Goal: Information Seeking & Learning: Get advice/opinions

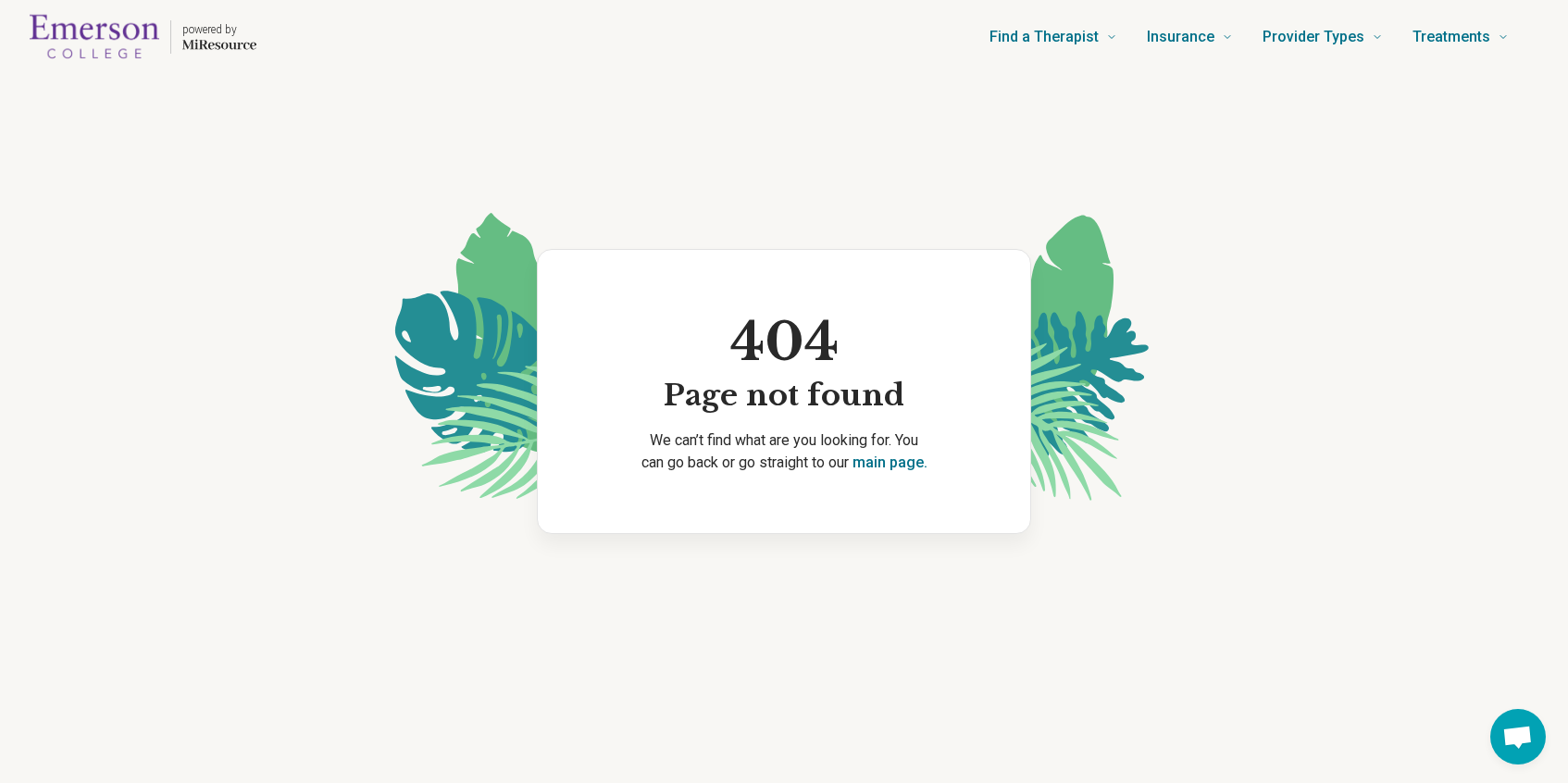
click at [57, 49] on img "Home page" at bounding box center [95, 37] width 129 height 59
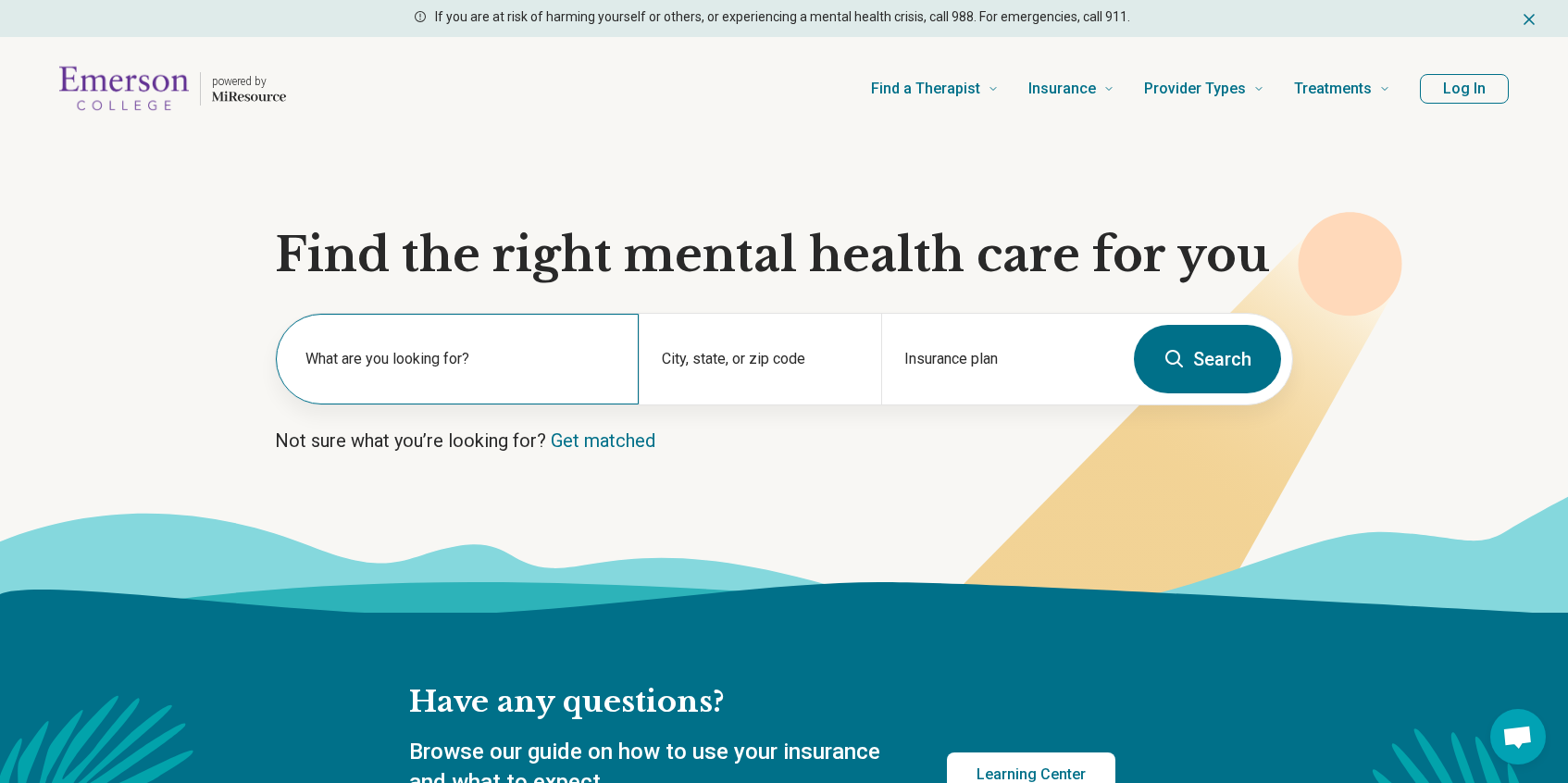
click at [455, 362] on label "What are you looking for?" at bounding box center [461, 359] width 311 height 23
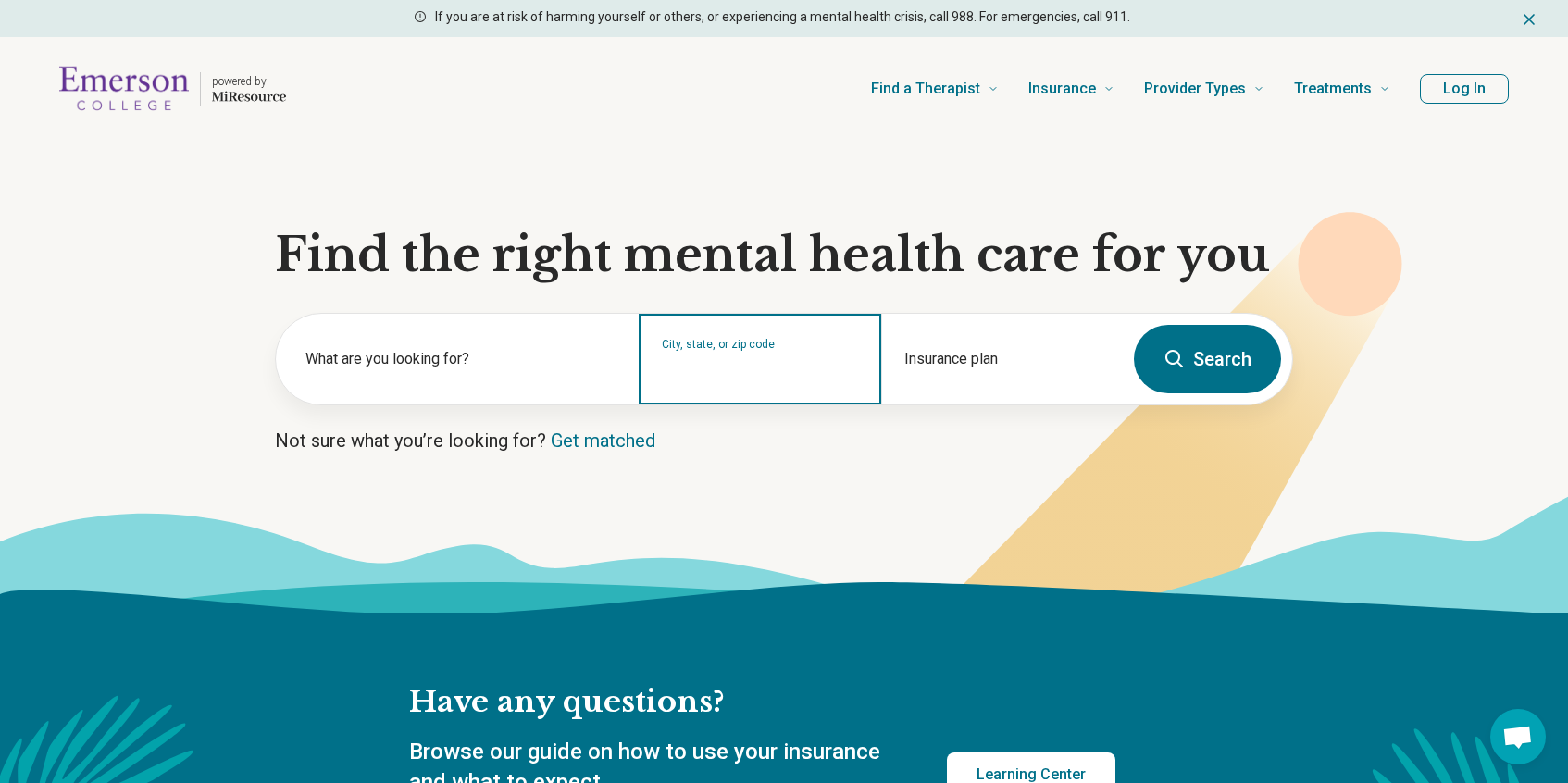
click at [732, 374] on input "City, state, or zip code" at bounding box center [760, 371] width 196 height 23
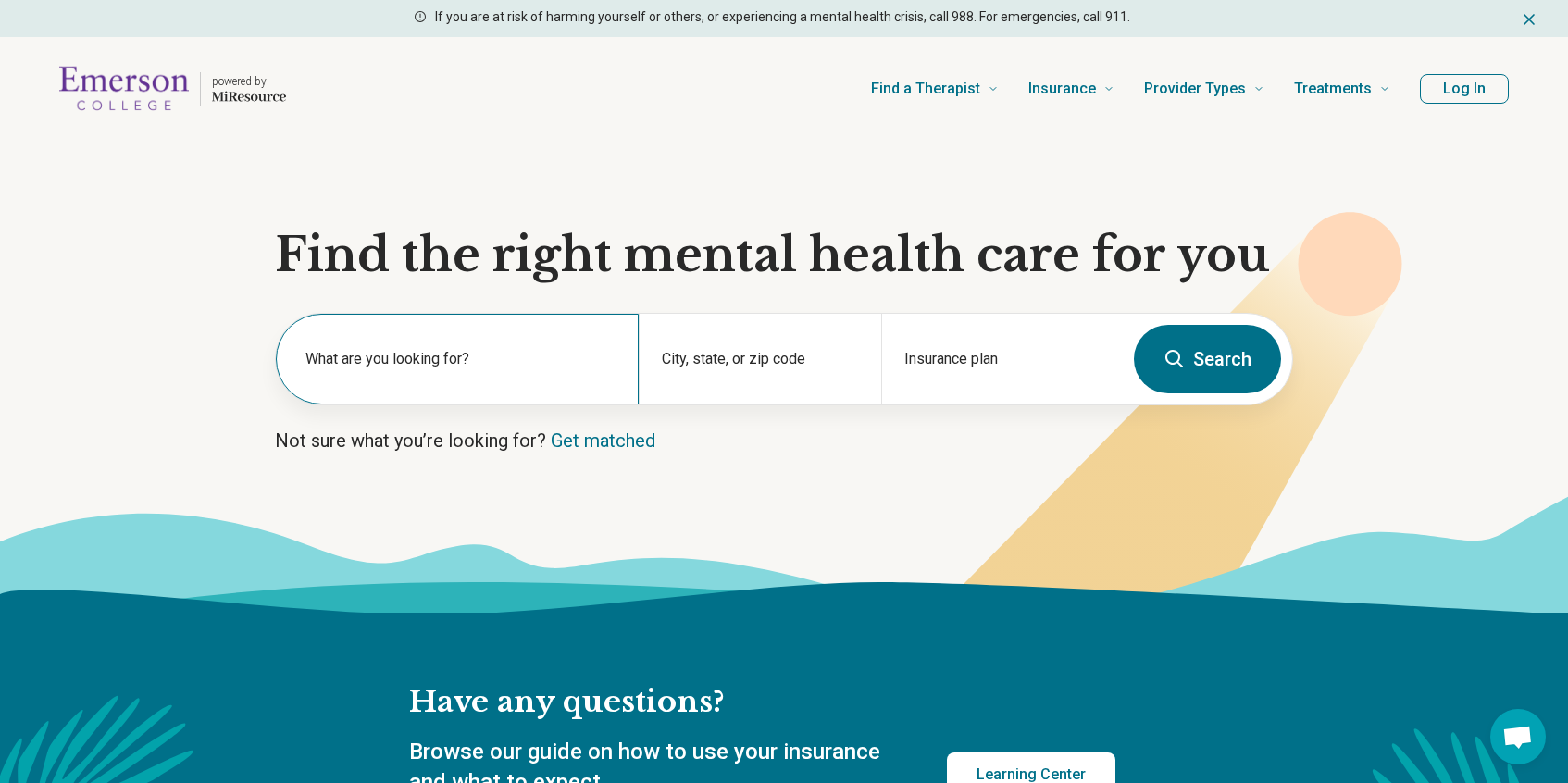
click at [554, 355] on label "What are you looking for?" at bounding box center [461, 359] width 311 height 23
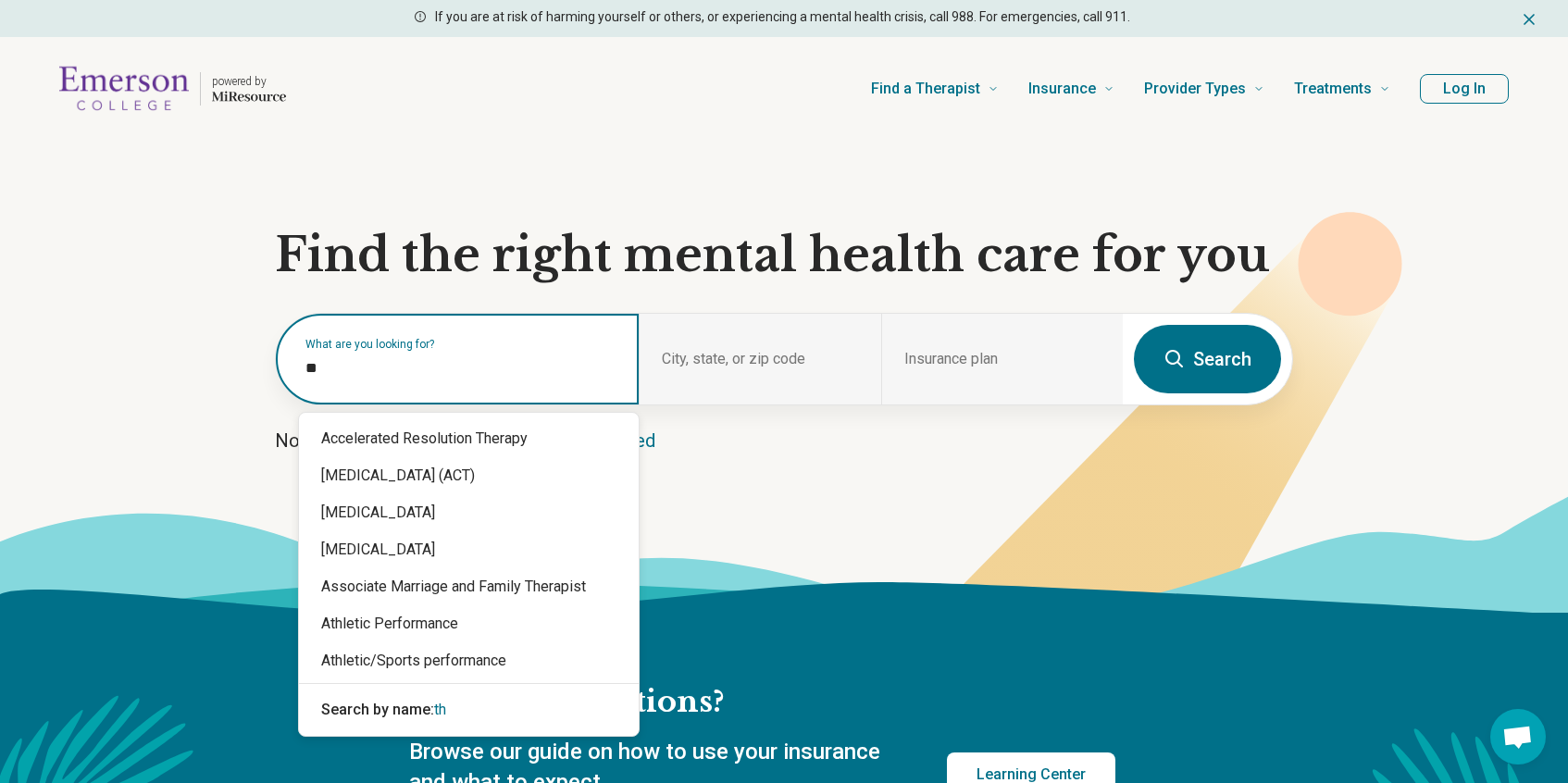
type input "*"
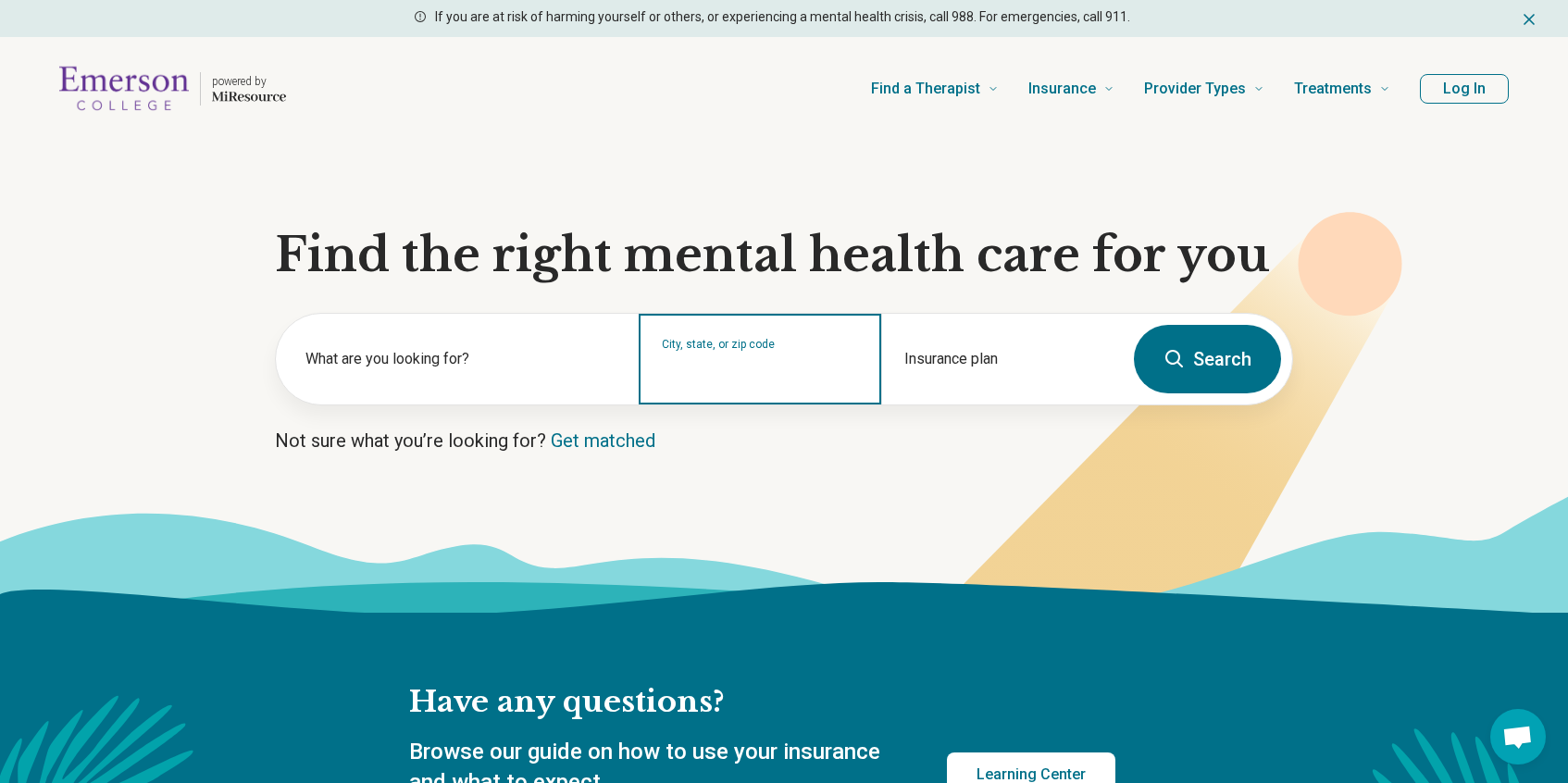
click at [784, 378] on input "City, state, or zip code" at bounding box center [760, 371] width 196 height 23
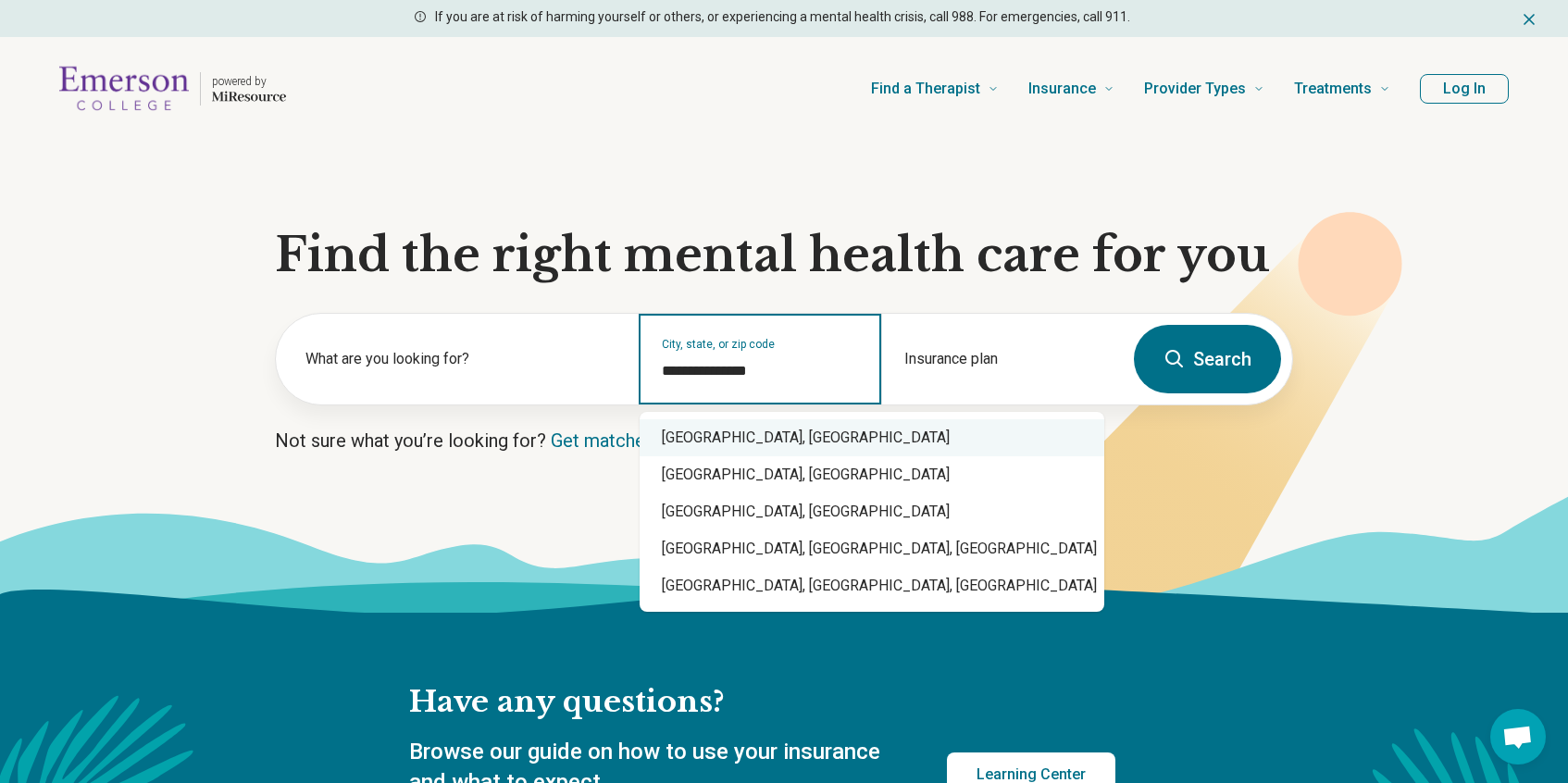
click at [711, 445] on div "[GEOGRAPHIC_DATA], [GEOGRAPHIC_DATA]" at bounding box center [871, 437] width 464 height 37
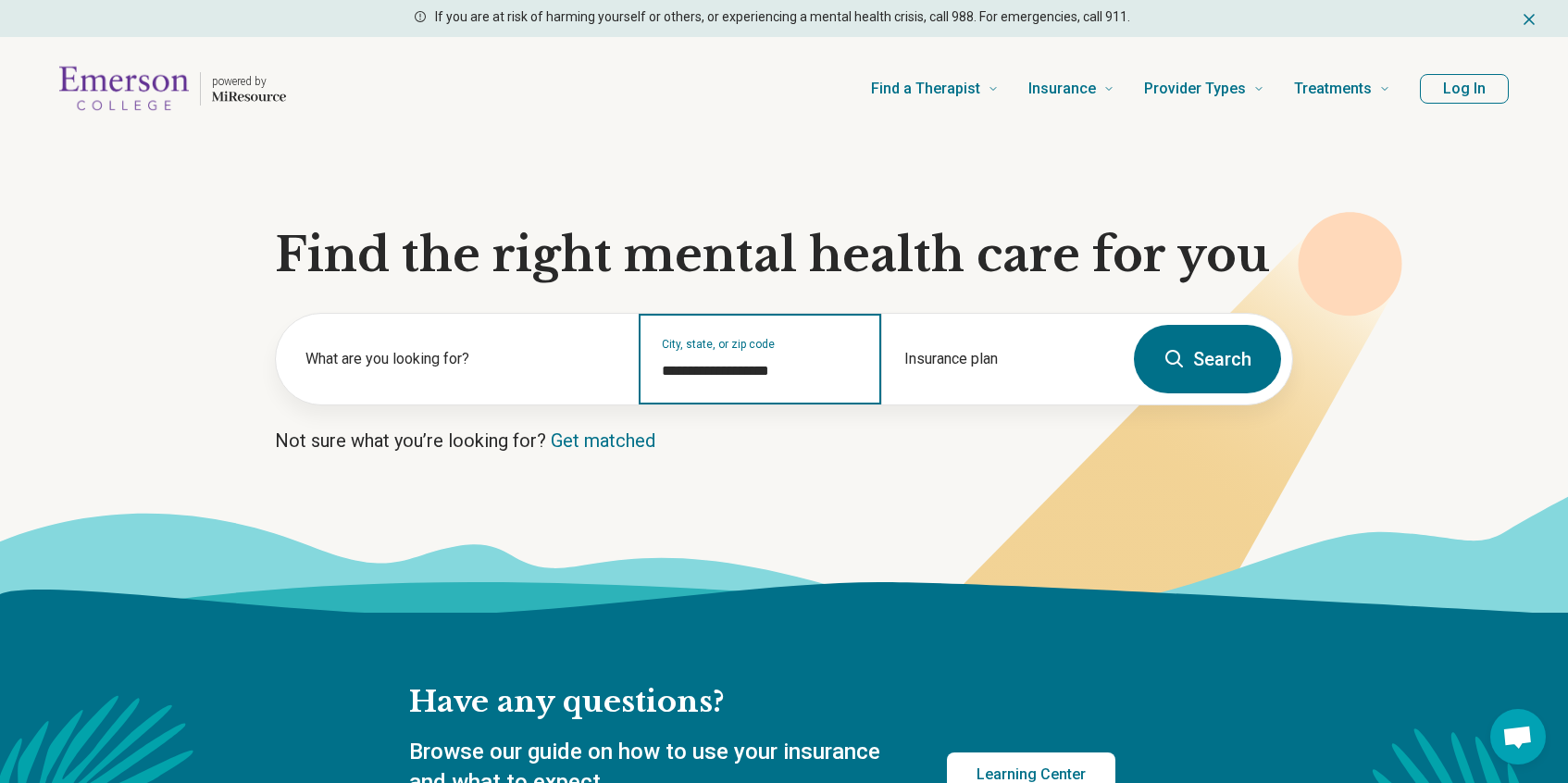
type input "**********"
click at [1184, 357] on icon at bounding box center [1175, 359] width 23 height 23
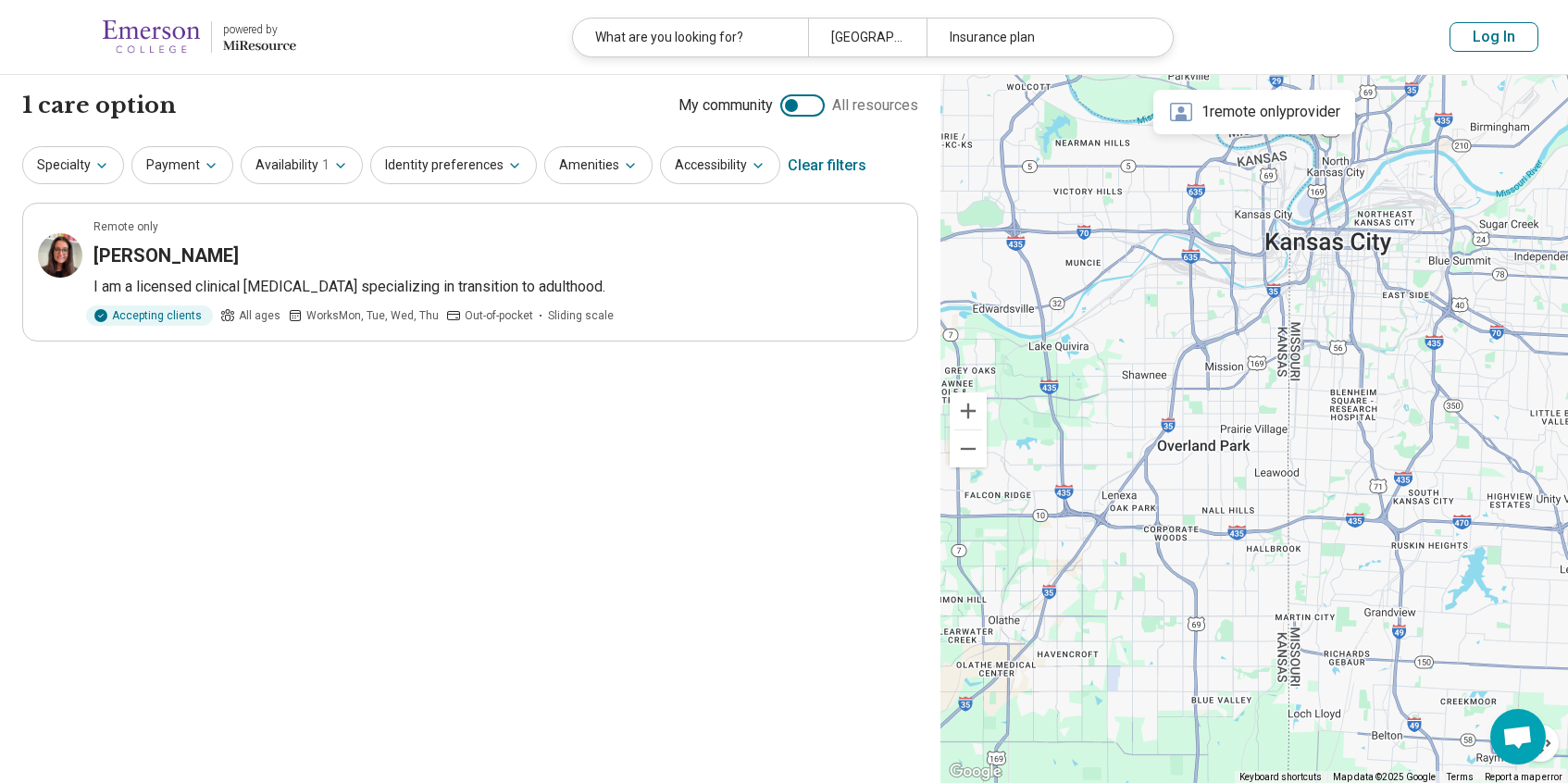
click at [808, 104] on div at bounding box center [802, 106] width 44 height 23
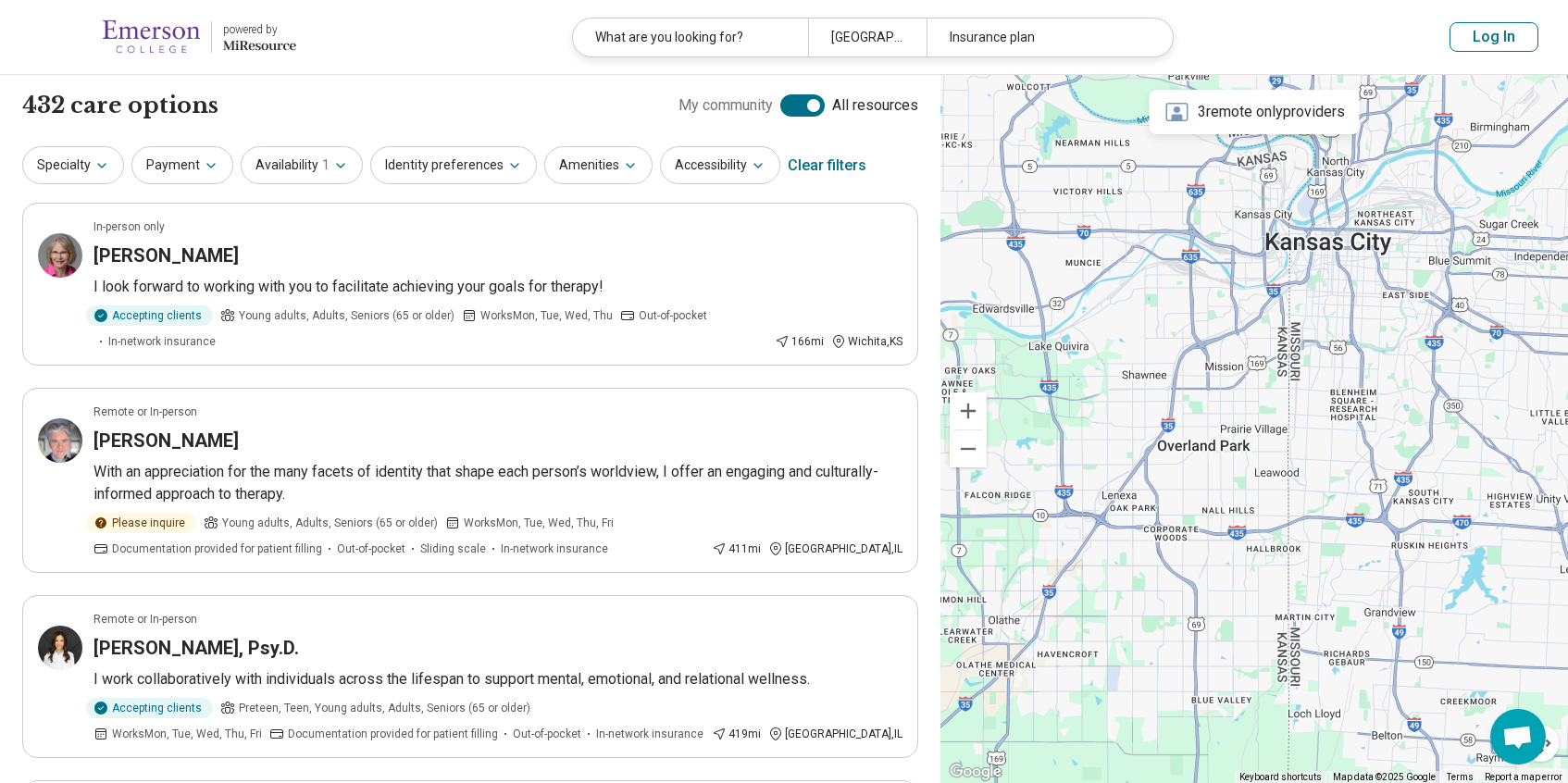
click at [792, 113] on div at bounding box center [802, 106] width 44 height 23
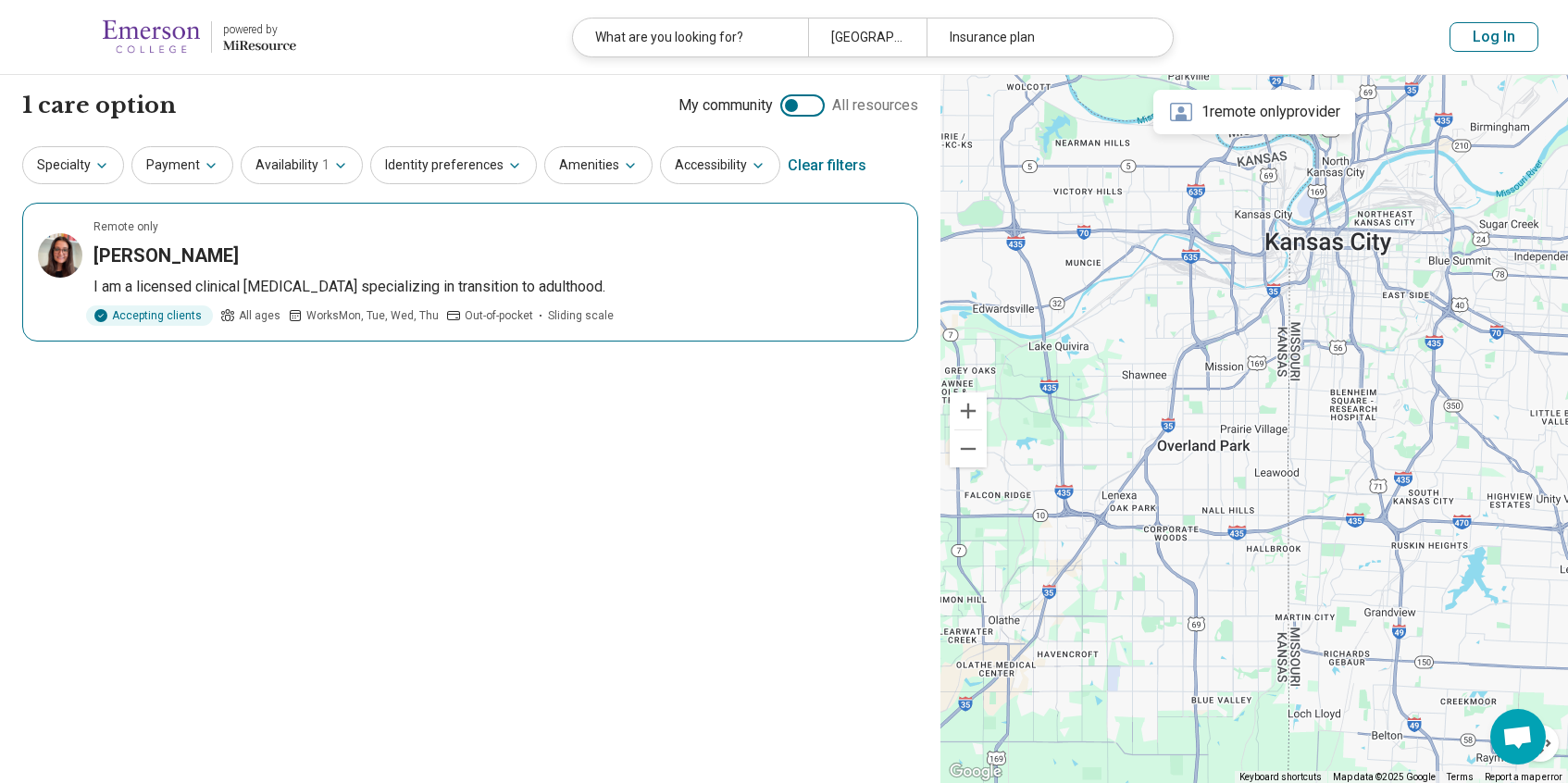
click at [529, 282] on p "I am a licensed clinical [MEDICAL_DATA] specializing in transition to adulthood." at bounding box center [498, 287] width 809 height 23
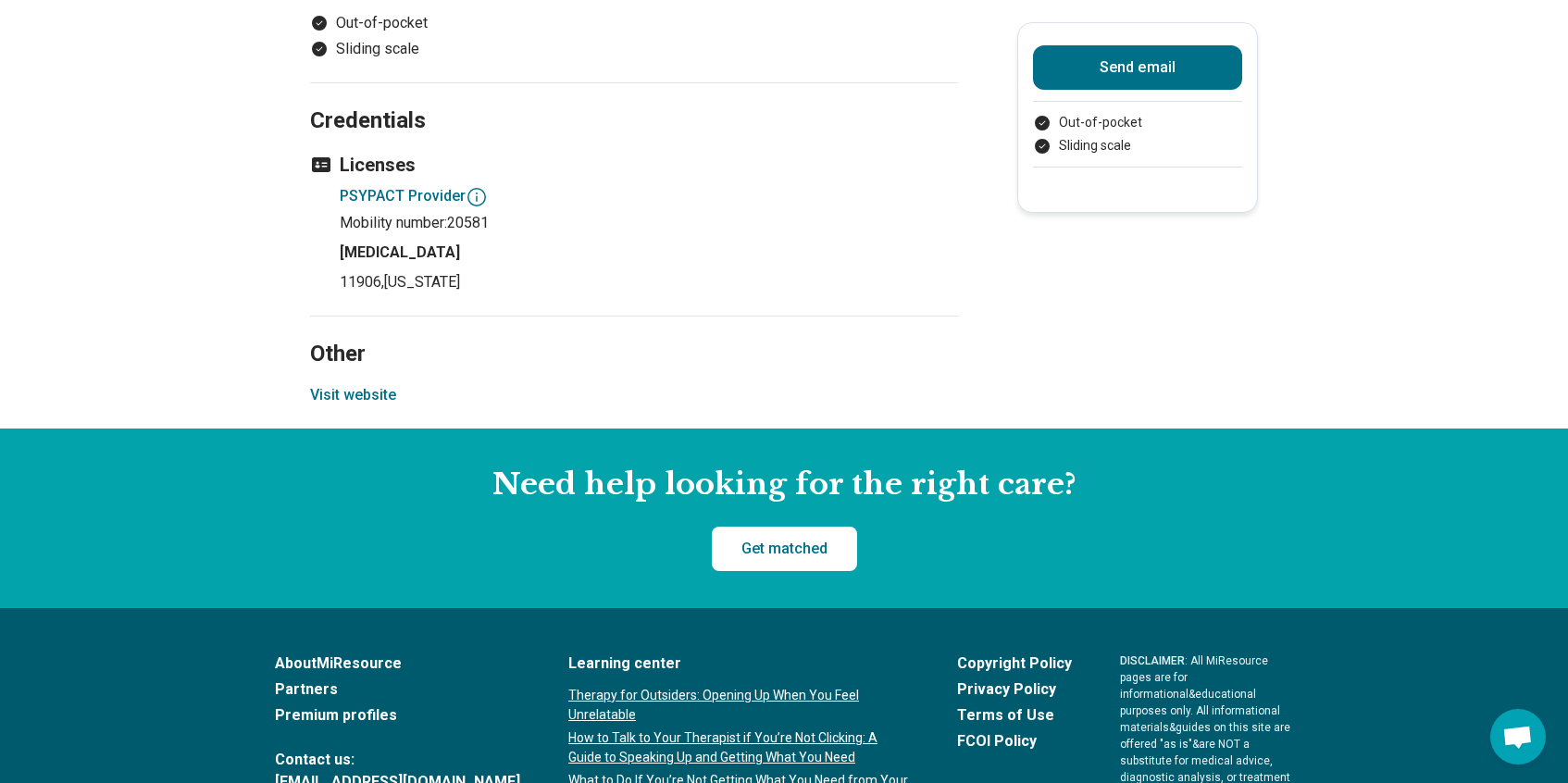
scroll to position [1167, 0]
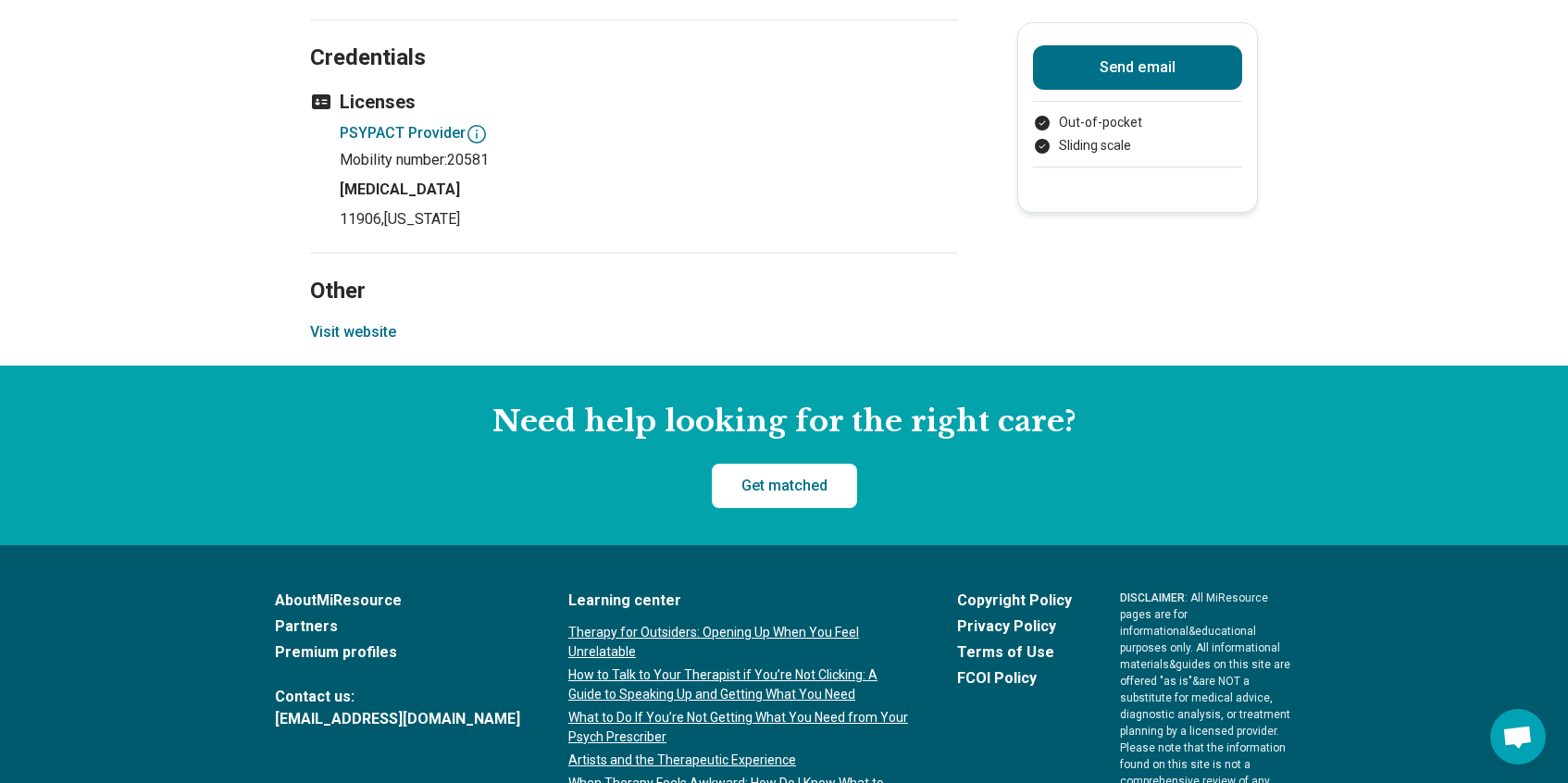
click at [328, 340] on button "Visit website" at bounding box center [354, 332] width 86 height 23
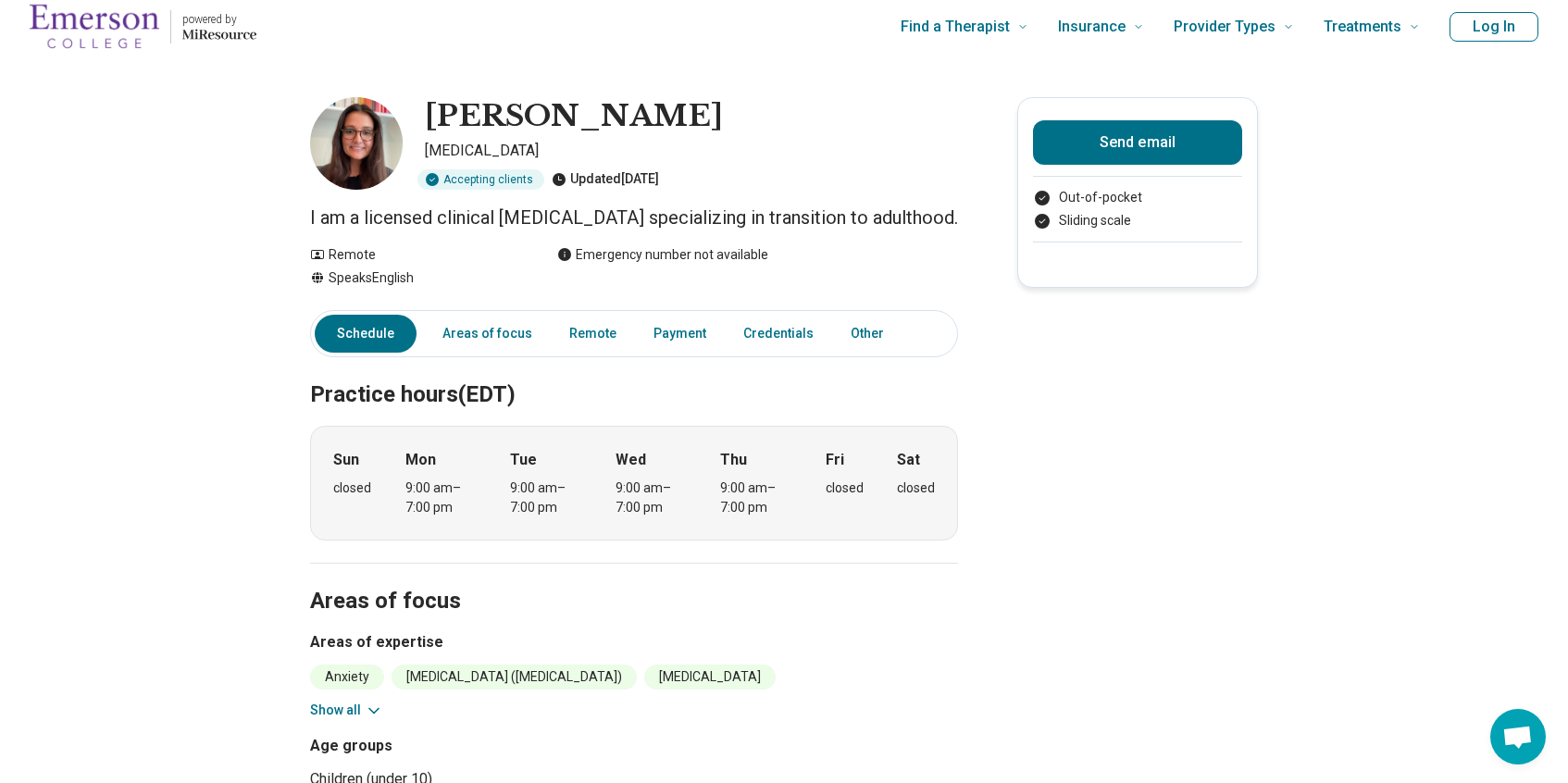
scroll to position [0, 0]
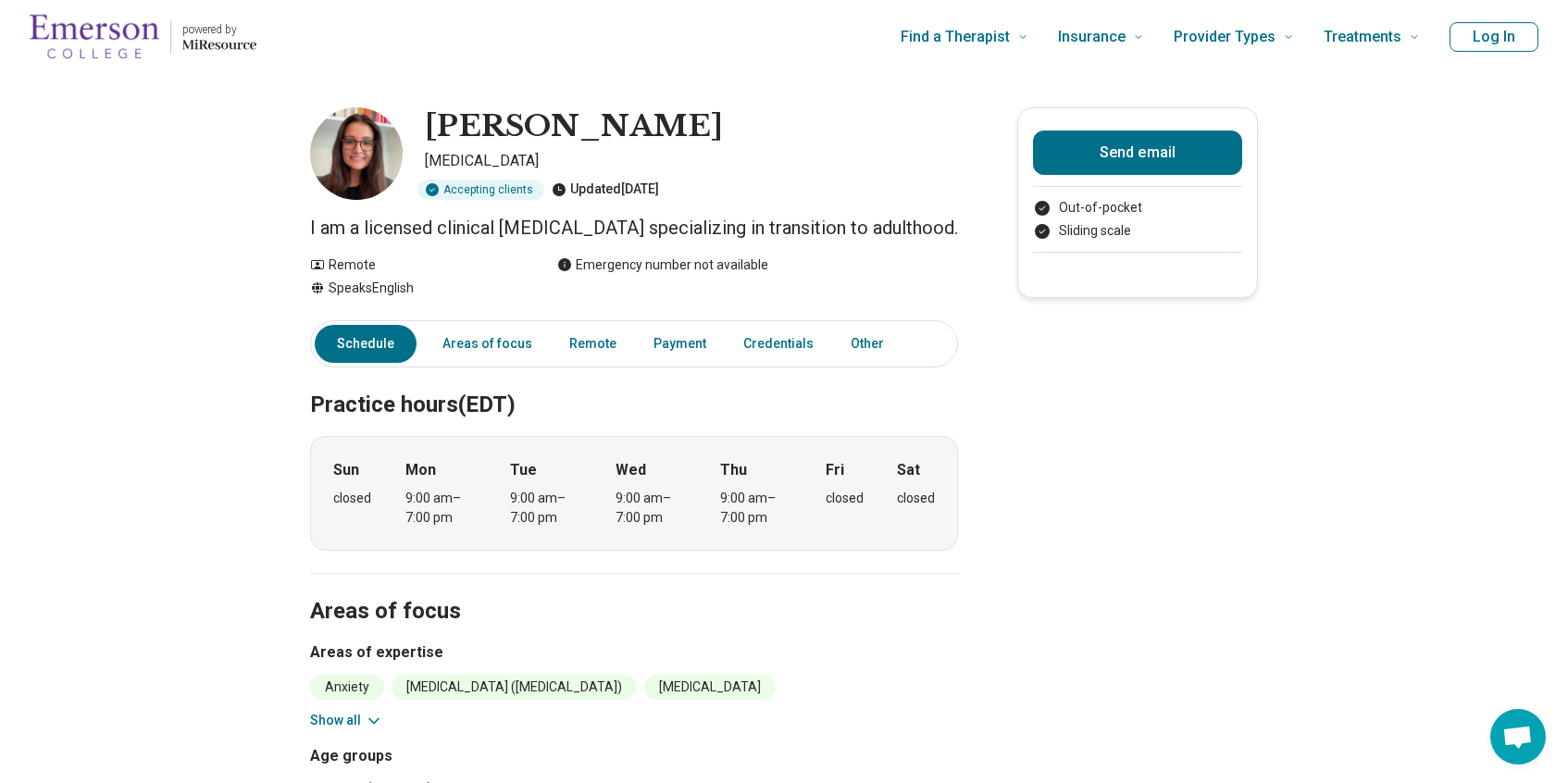
click at [119, 53] on img "Home page" at bounding box center [95, 37] width 129 height 59
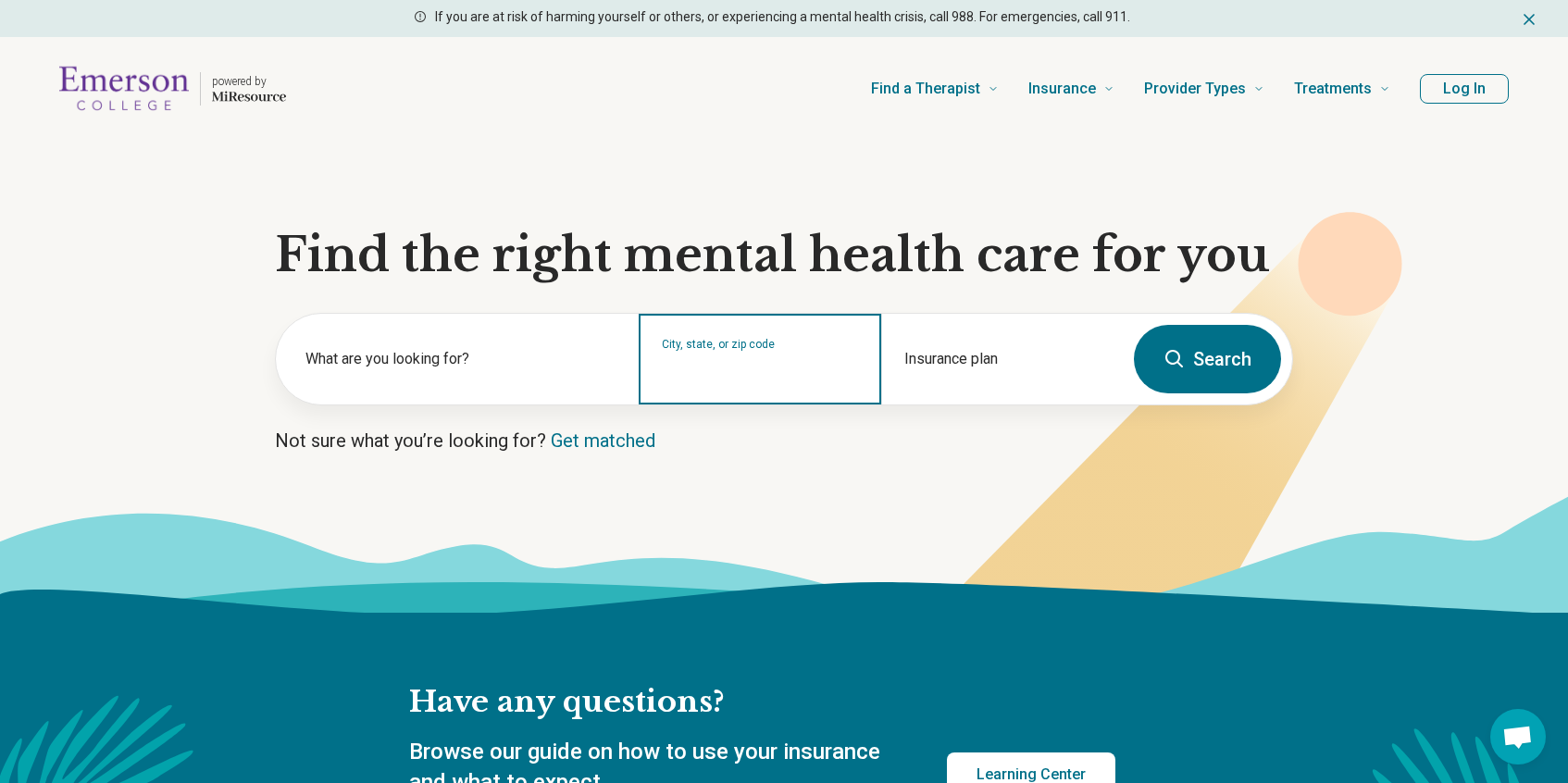
click at [696, 368] on input "City, state, or zip code" at bounding box center [760, 371] width 196 height 23
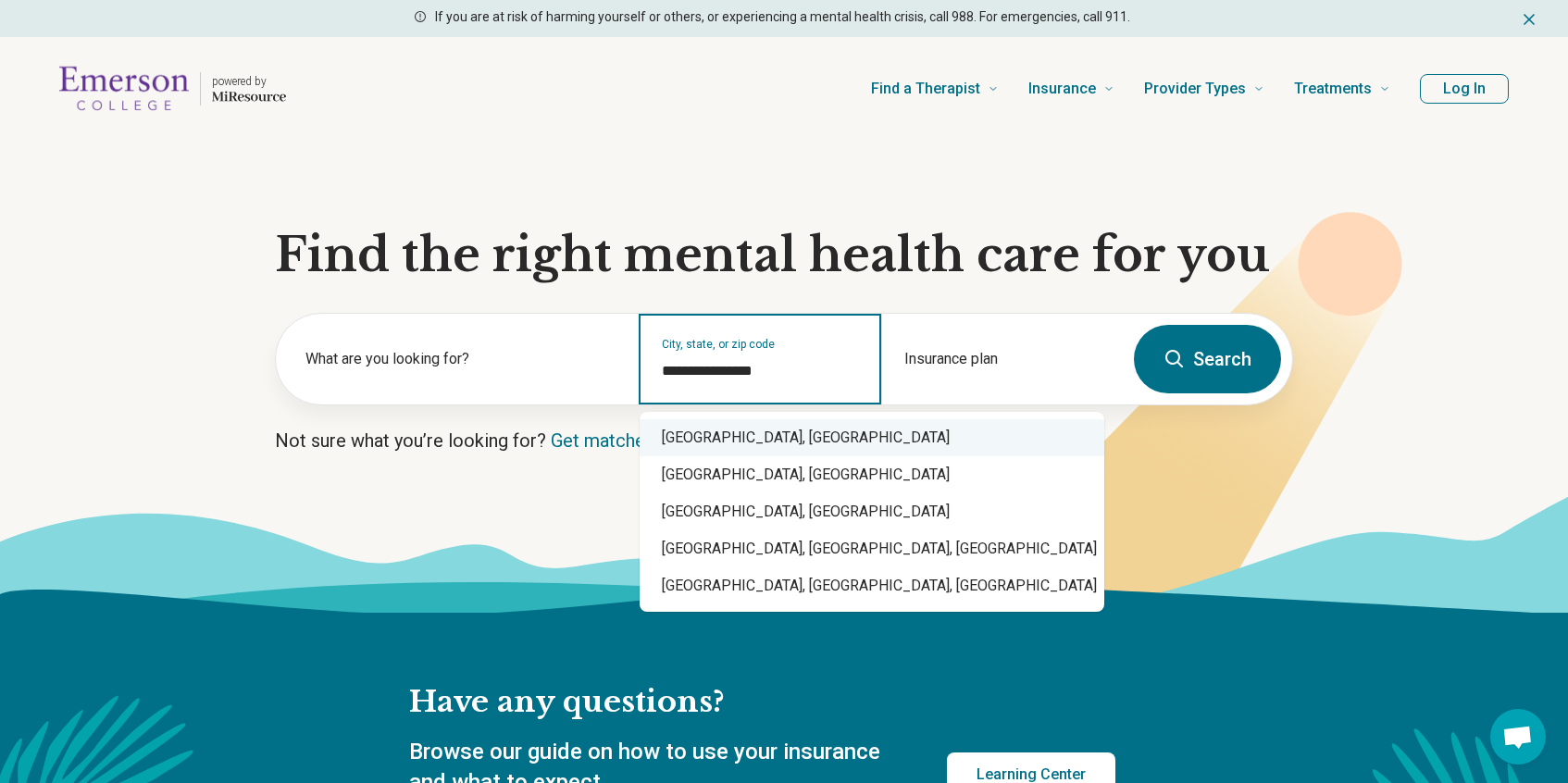
click at [682, 441] on div "[GEOGRAPHIC_DATA], [GEOGRAPHIC_DATA]" at bounding box center [871, 437] width 464 height 37
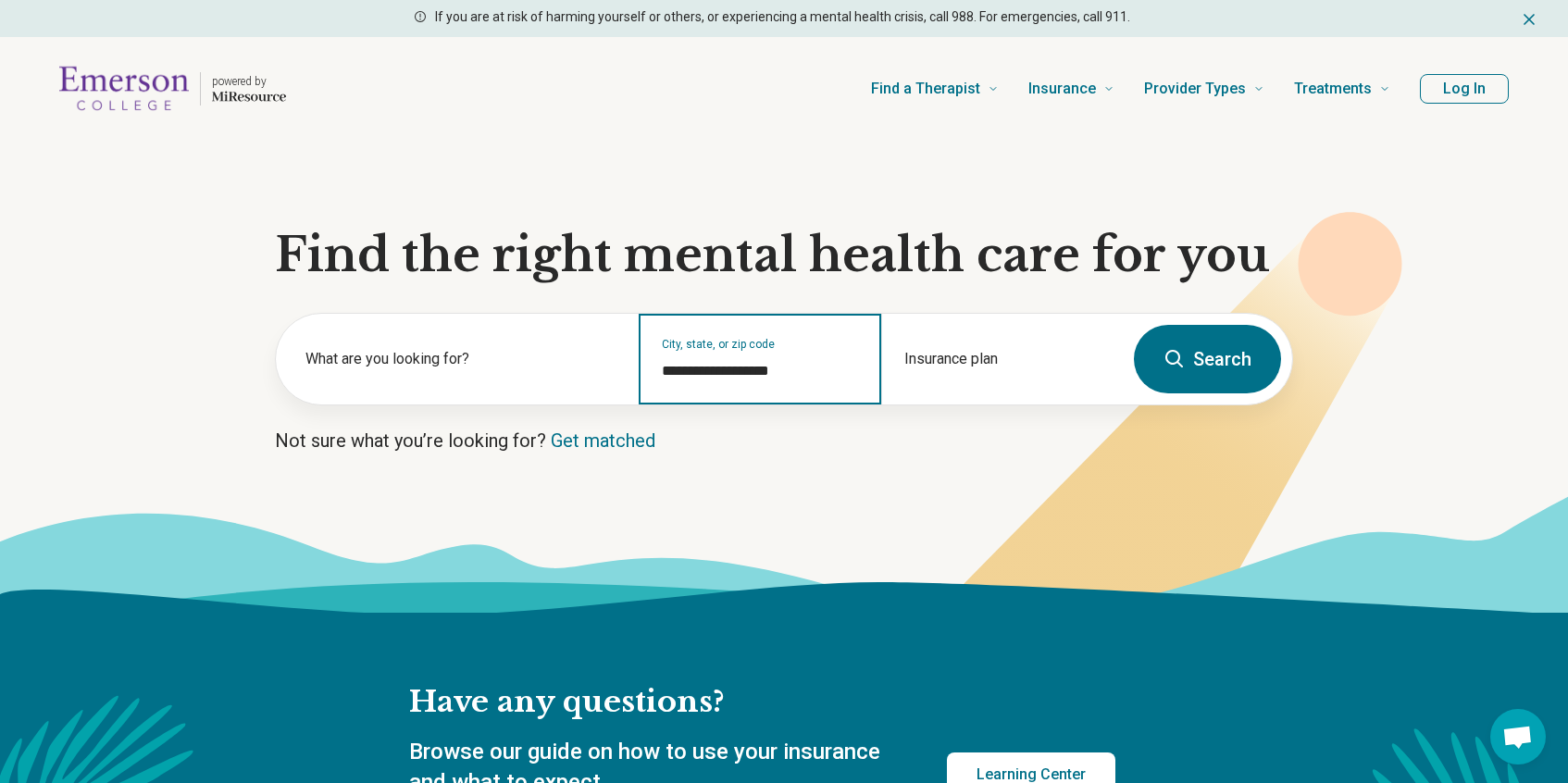
type input "**********"
click at [1203, 375] on button "Search" at bounding box center [1207, 358] width 147 height 68
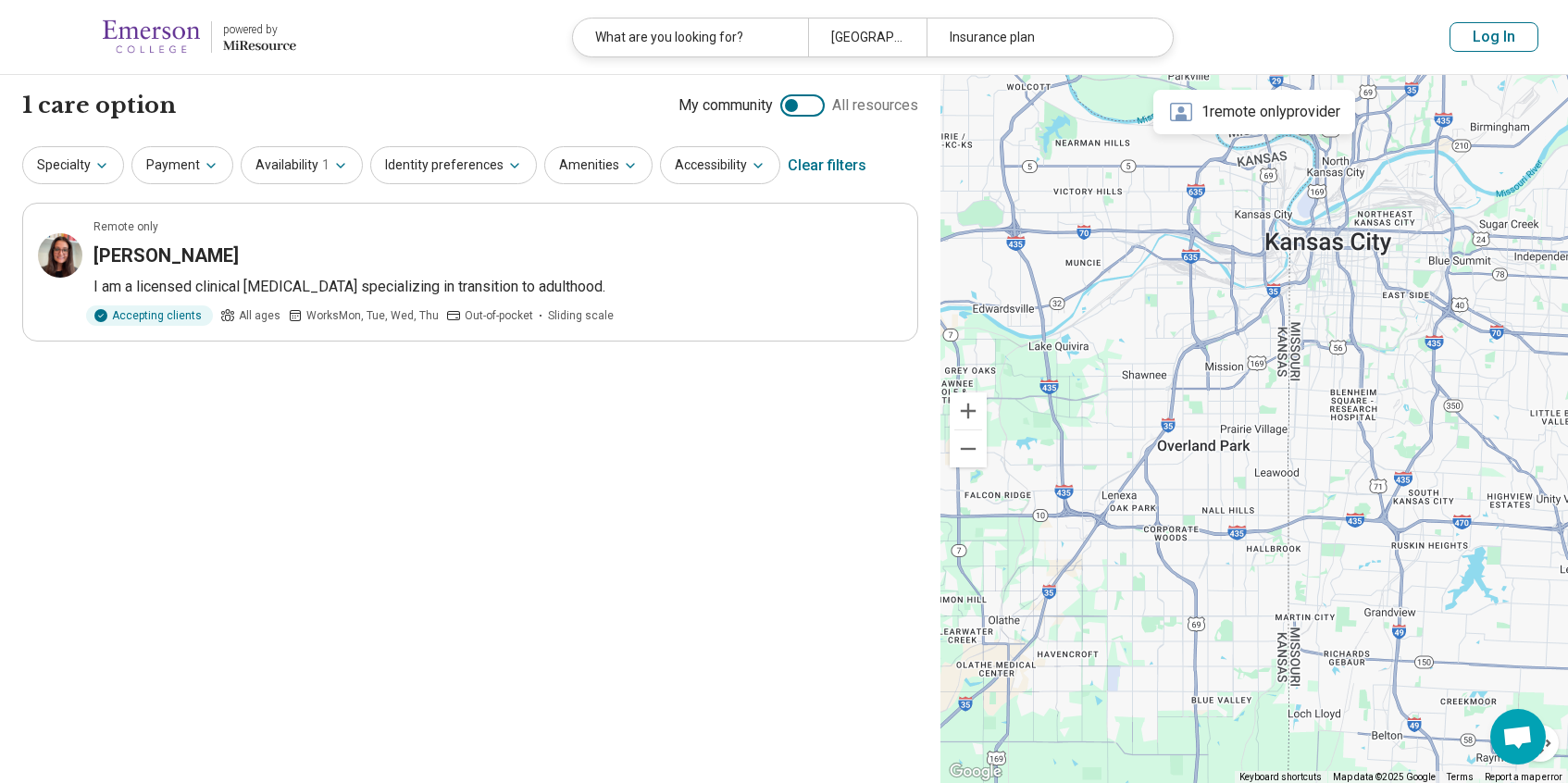
click at [807, 97] on div at bounding box center [802, 106] width 44 height 23
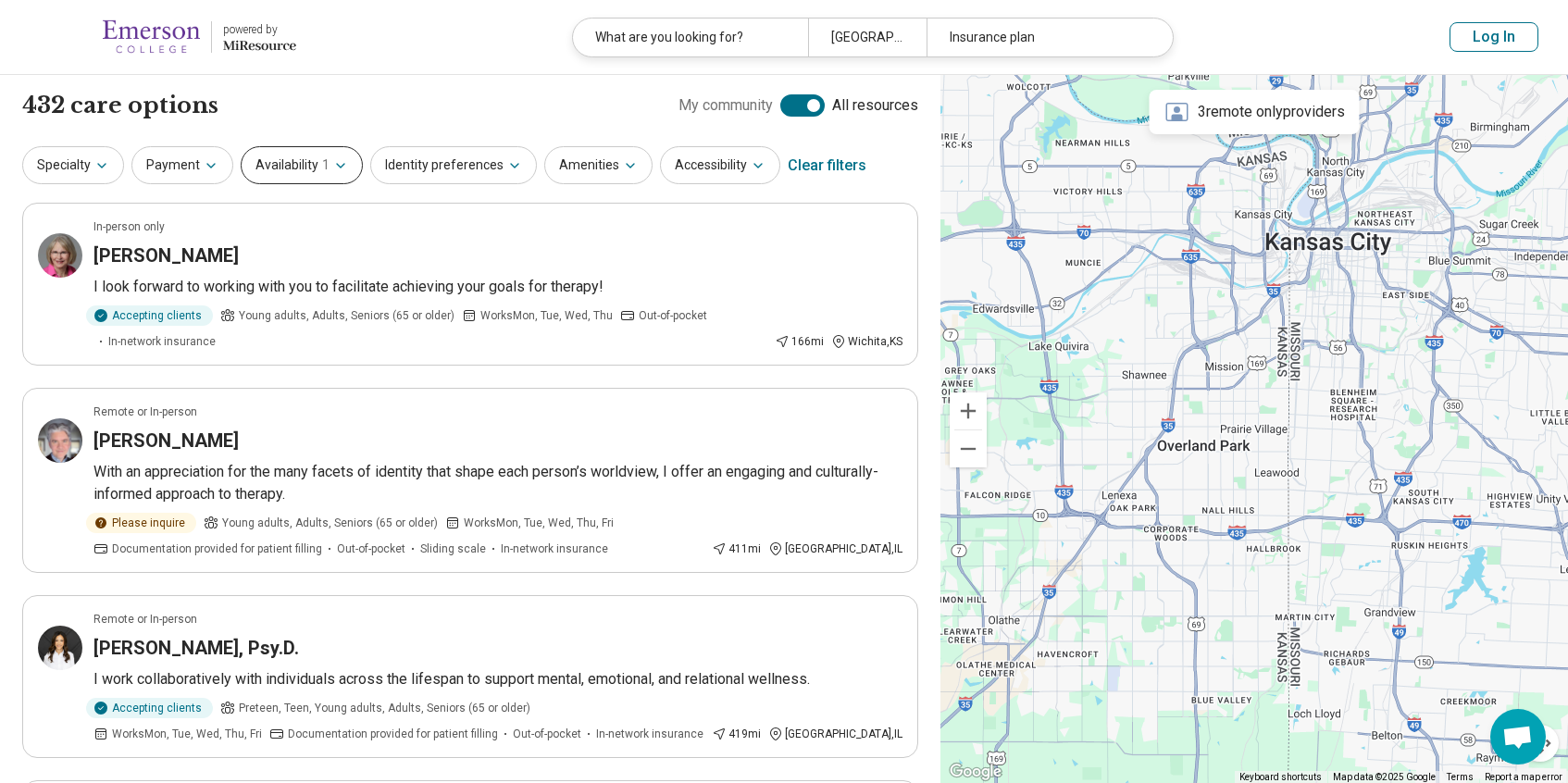
click at [306, 165] on button "Availability 1" at bounding box center [302, 165] width 122 height 38
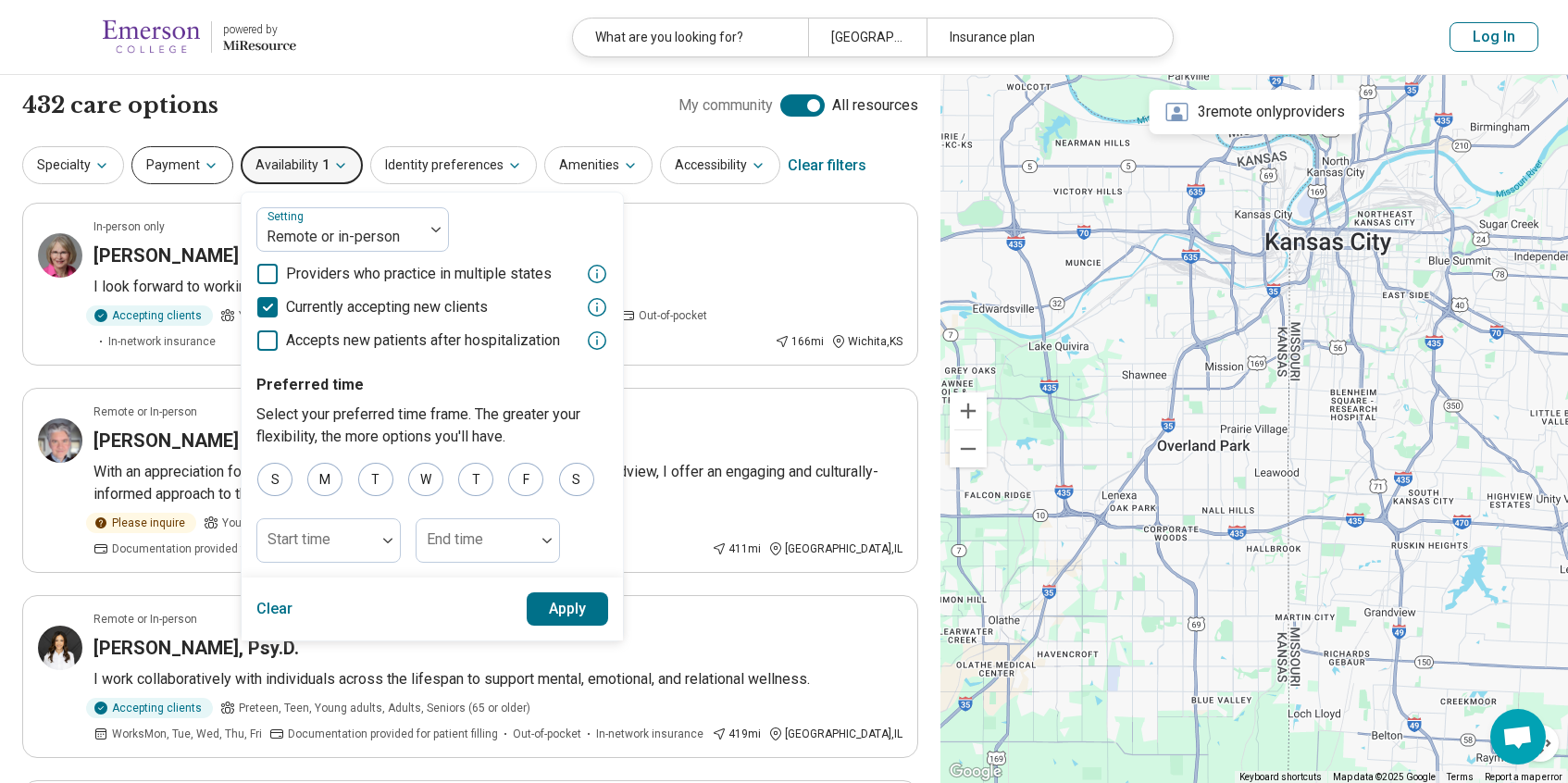
click at [215, 155] on button "Payment" at bounding box center [182, 165] width 102 height 38
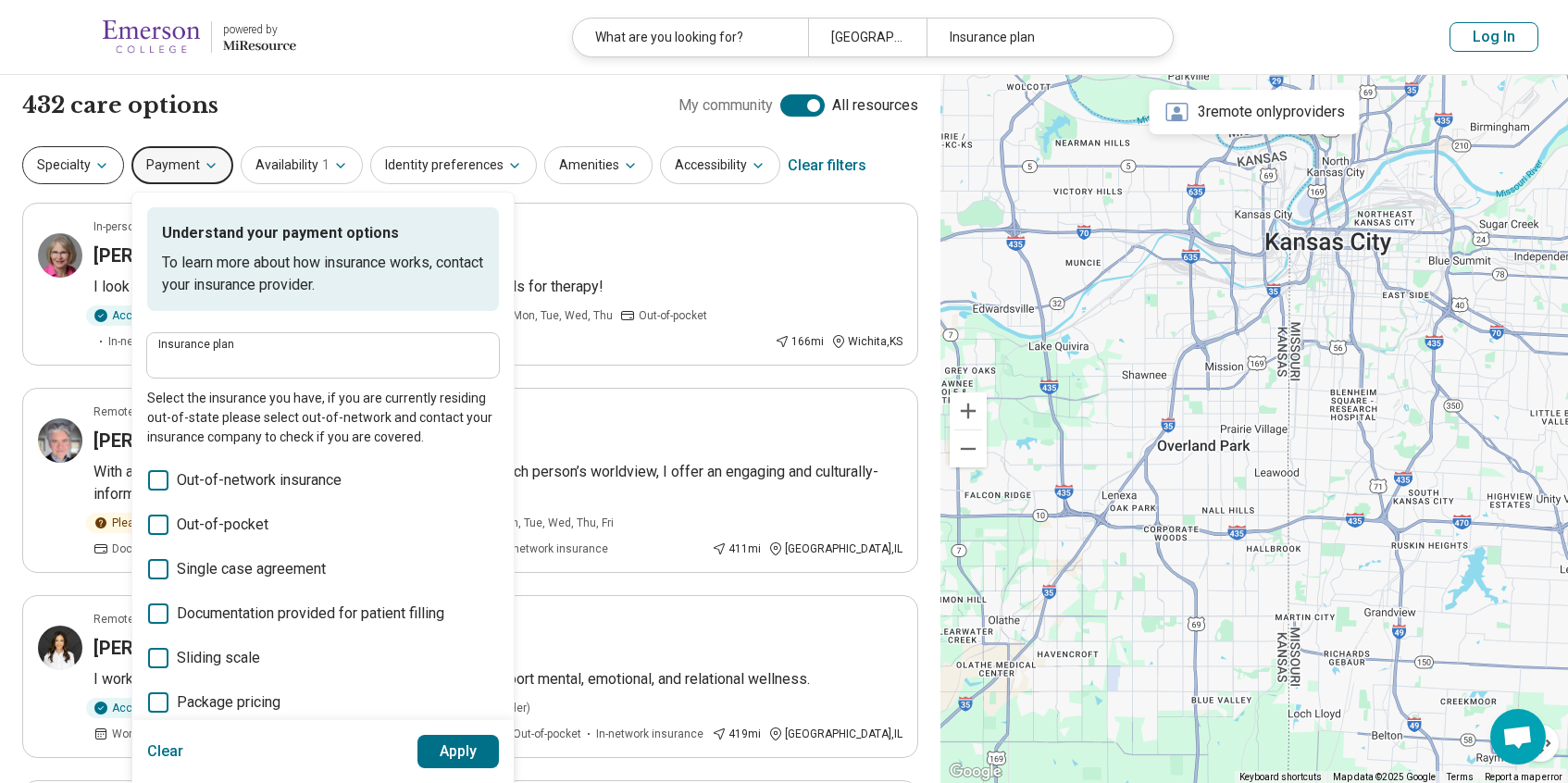
click at [72, 150] on button "Specialty" at bounding box center [73, 165] width 102 height 38
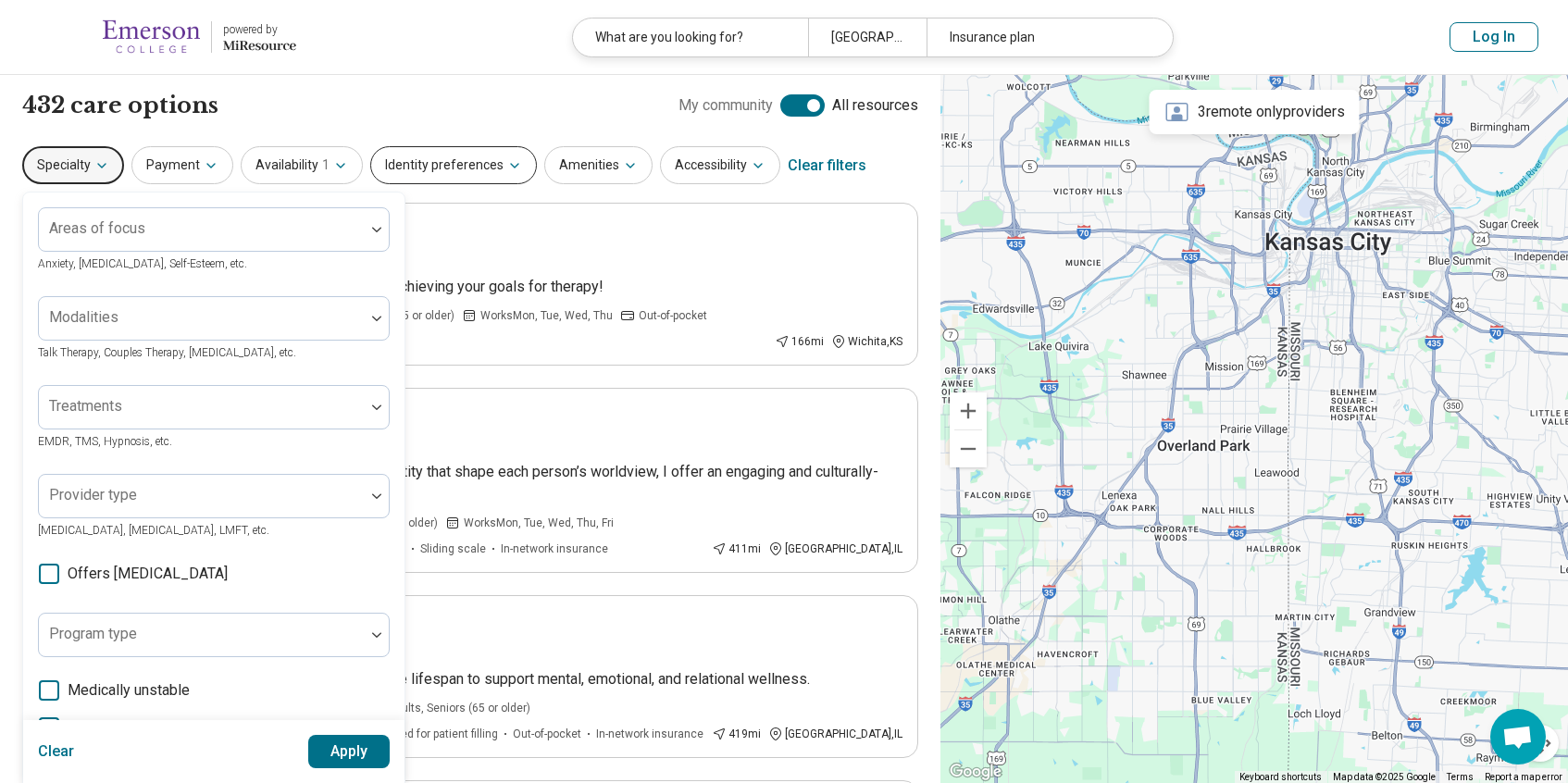
click at [402, 160] on button "Identity preferences" at bounding box center [454, 165] width 167 height 38
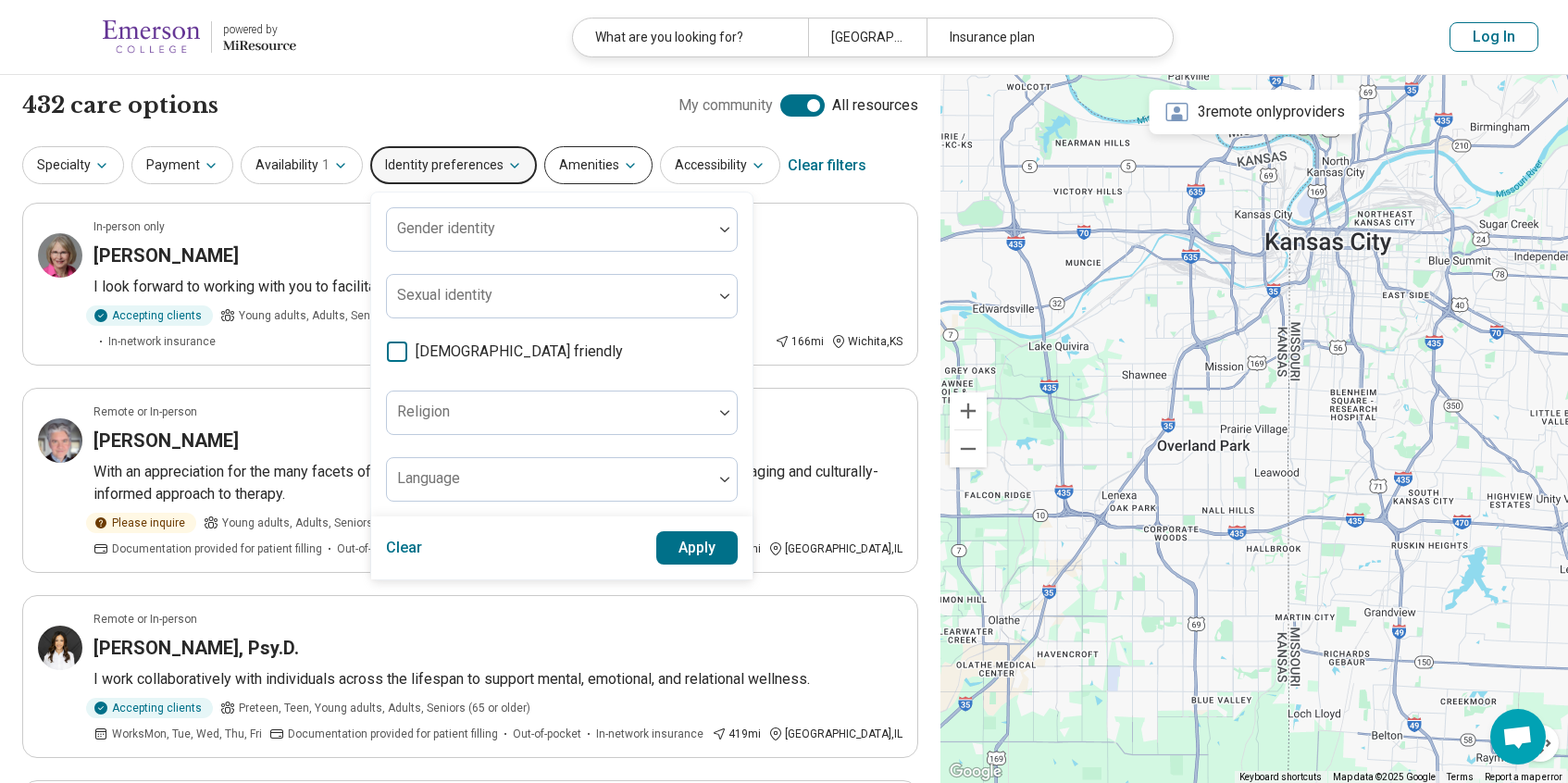
click at [606, 164] on button "Amenities" at bounding box center [597, 165] width 108 height 38
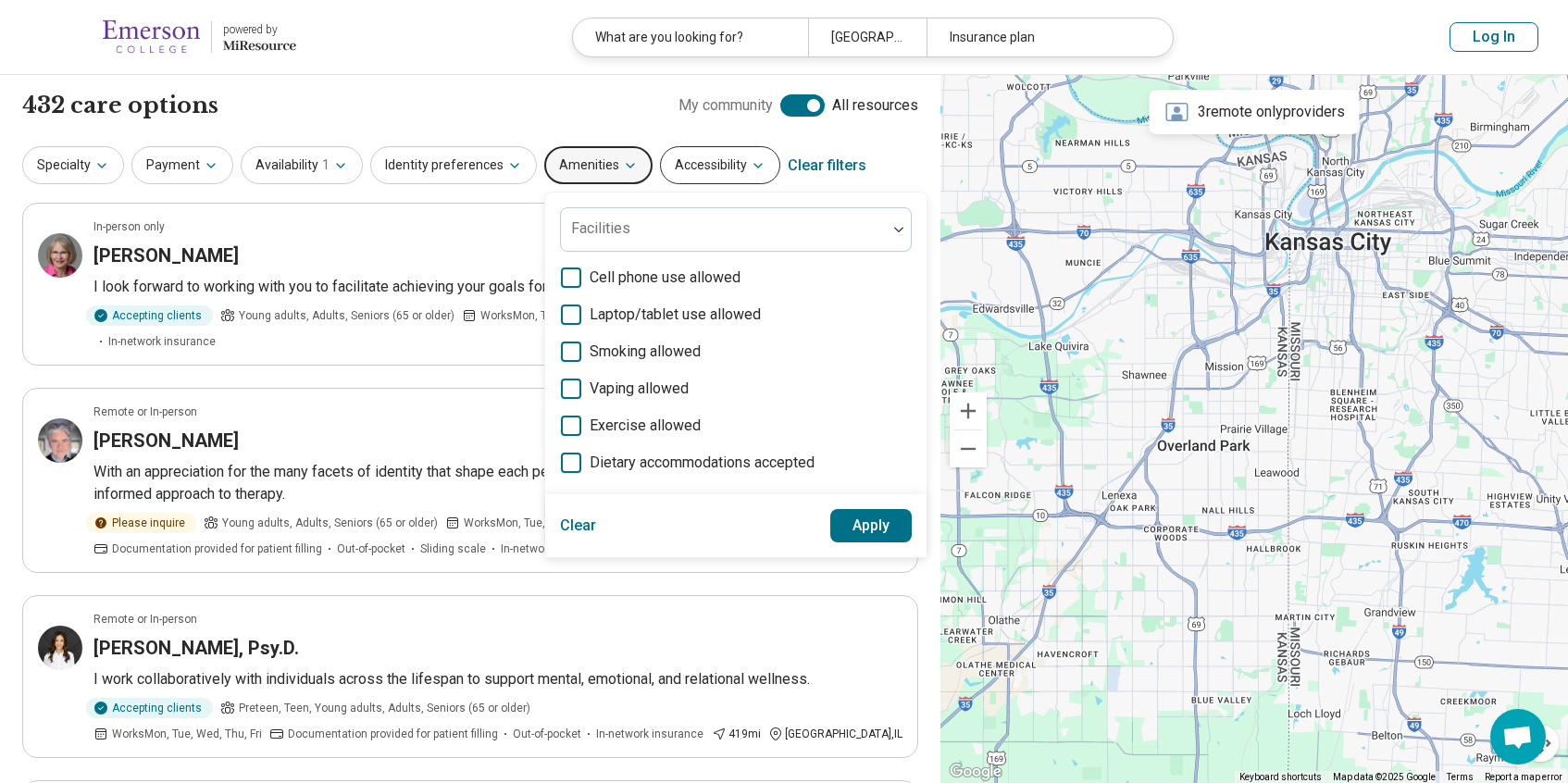
click at [711, 166] on button "Accessibility" at bounding box center [720, 165] width 120 height 38
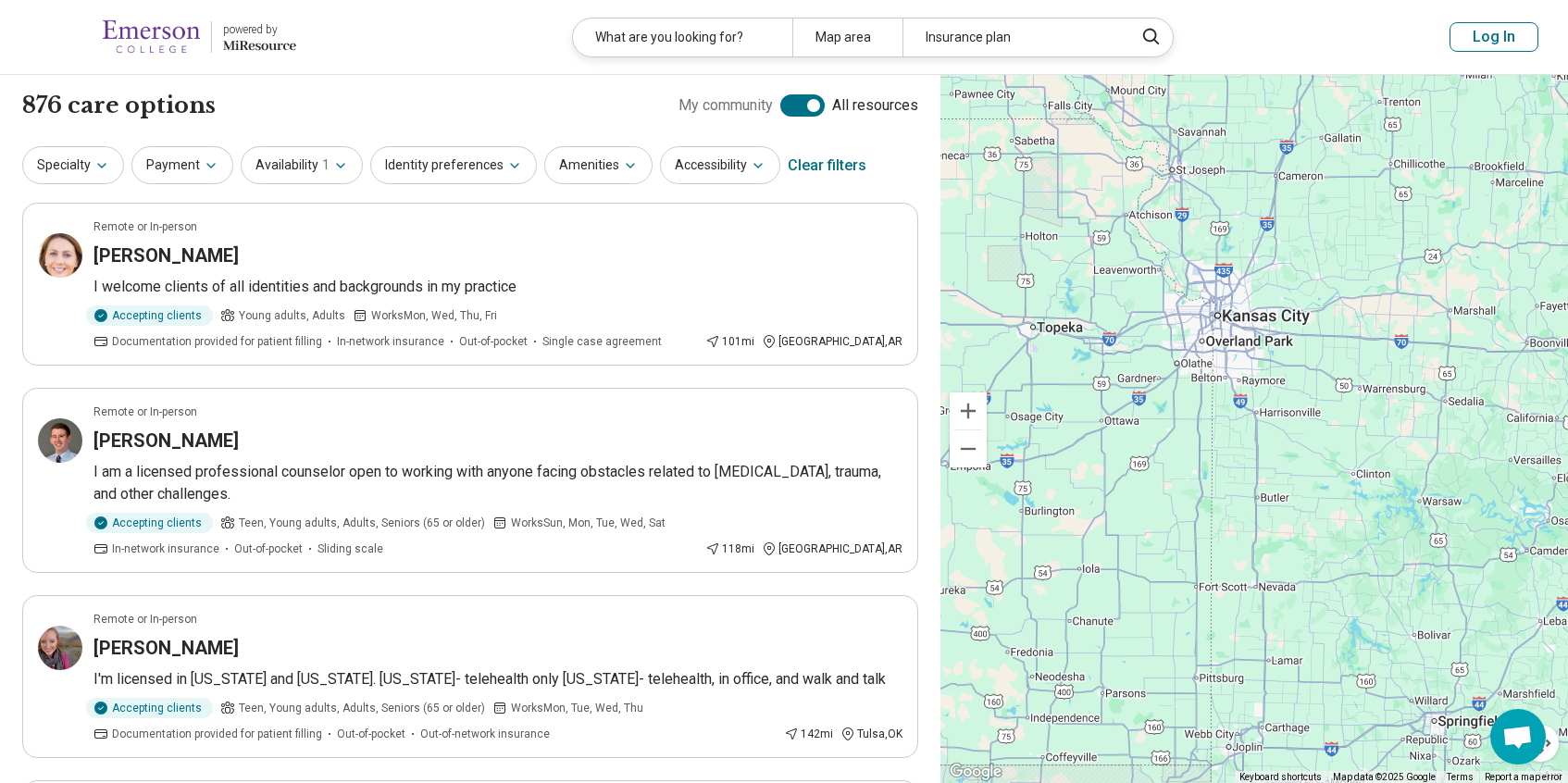
drag, startPoint x: 1247, startPoint y: 291, endPoint x: 1234, endPoint y: 456, distance: 165.5
click at [1234, 459] on div at bounding box center [1254, 429] width 627 height 709
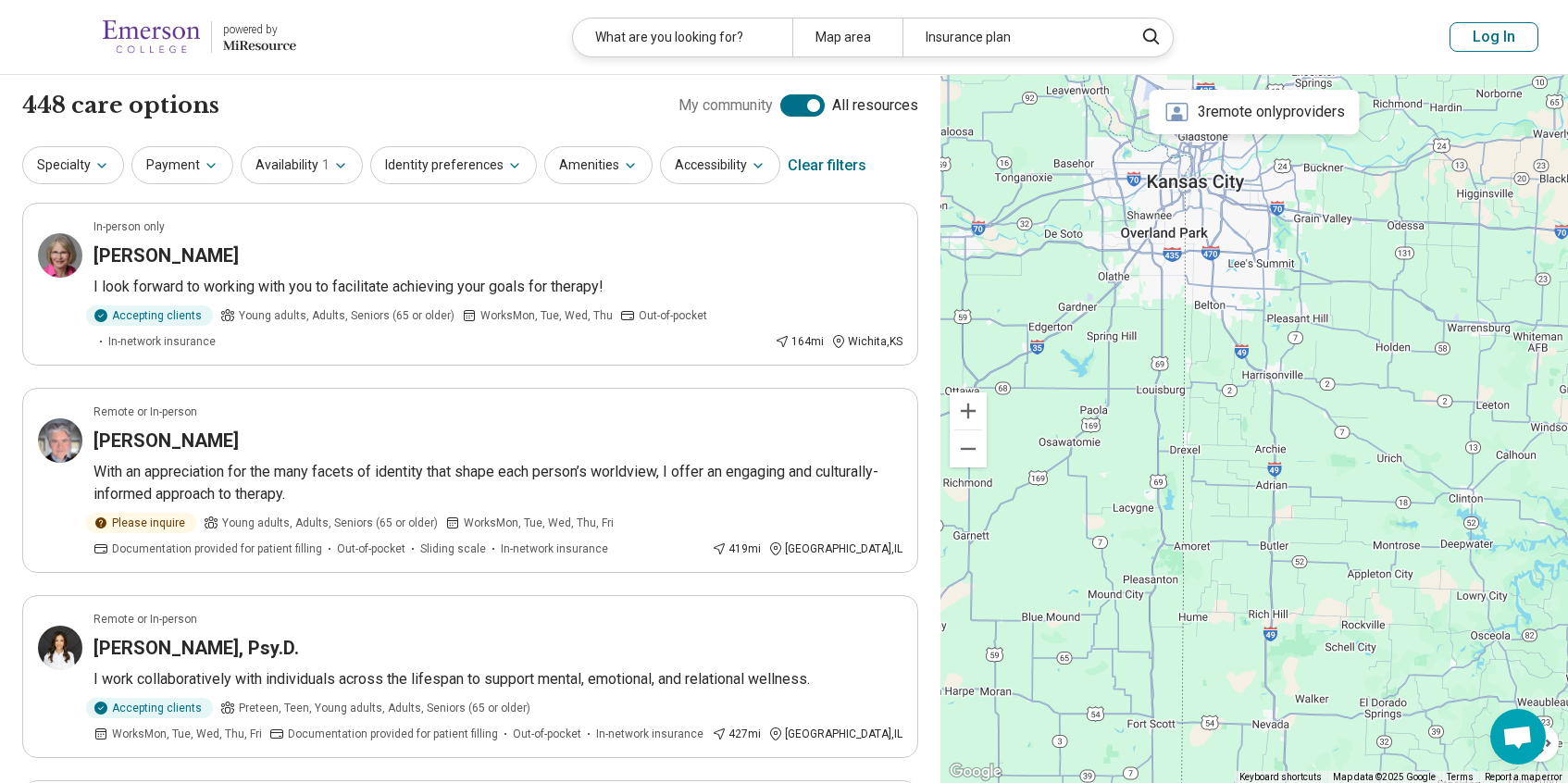
click at [1250, 118] on div "3 remote only providers" at bounding box center [1255, 112] width 210 height 44
click at [1177, 113] on icon at bounding box center [1177, 113] width 26 height 26
click at [674, 172] on button "Accessibility" at bounding box center [720, 165] width 120 height 38
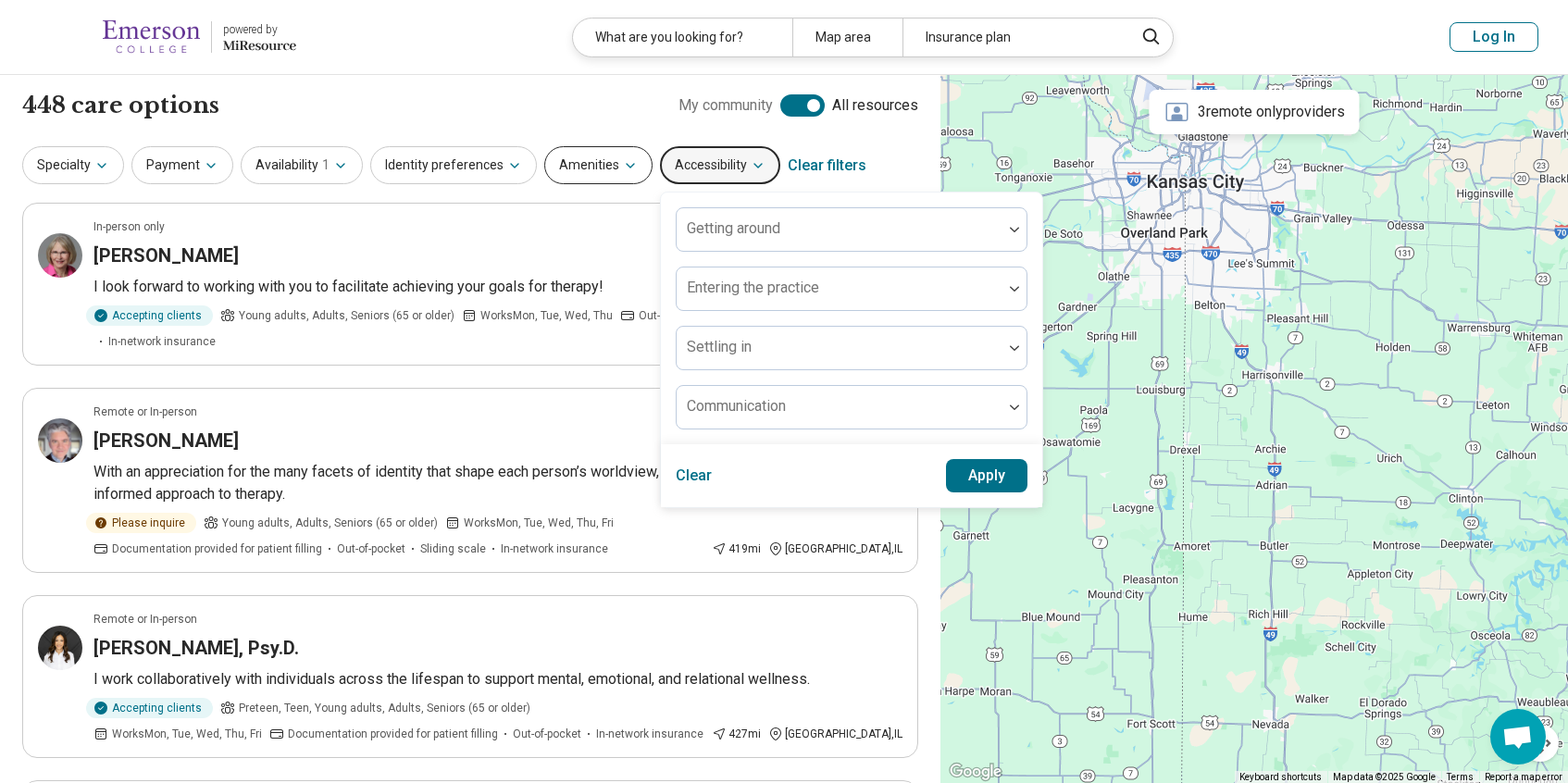
click at [623, 172] on icon "button" at bounding box center [630, 166] width 15 height 15
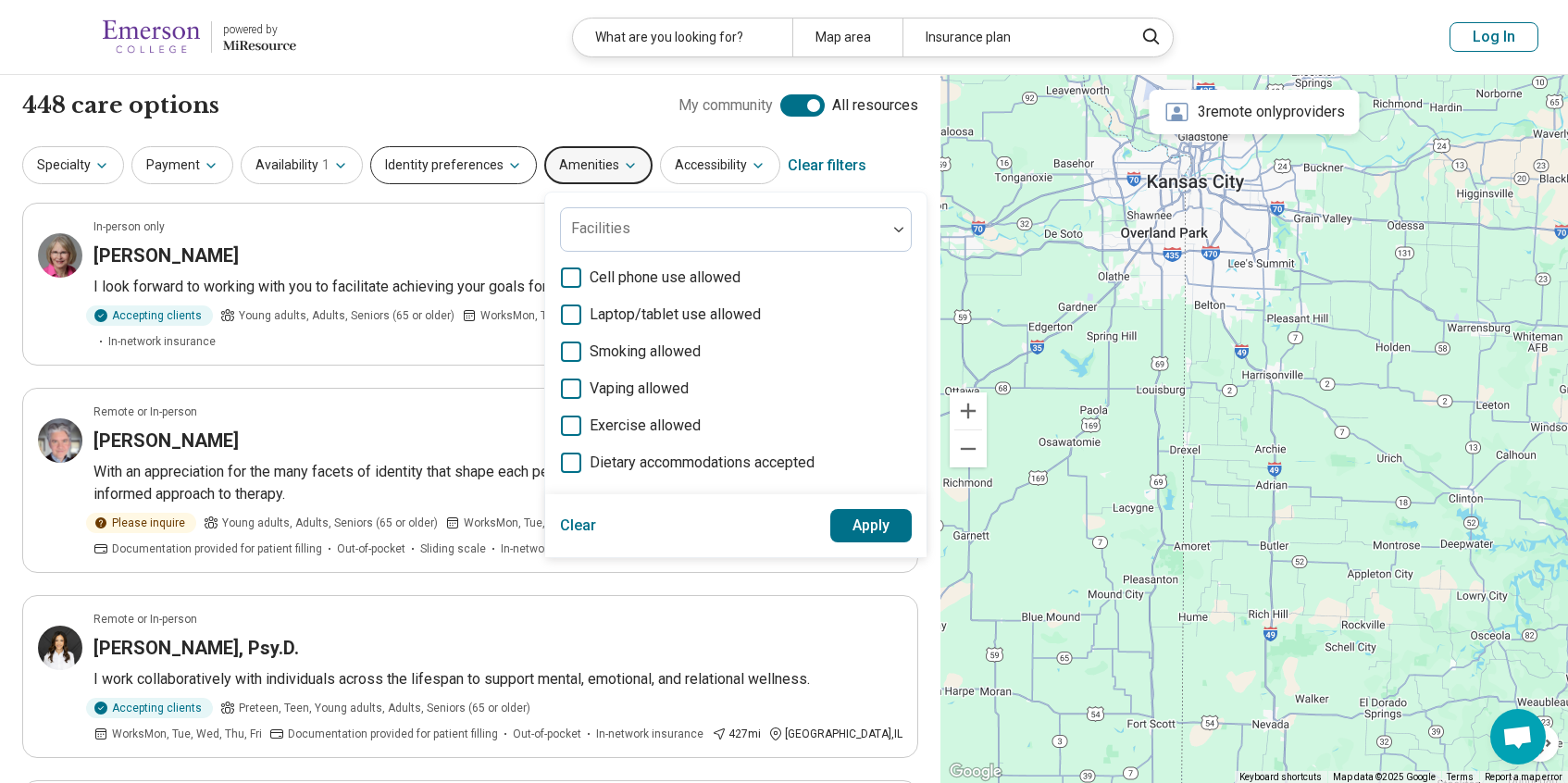
click at [487, 160] on button "Identity preferences" at bounding box center [454, 165] width 167 height 38
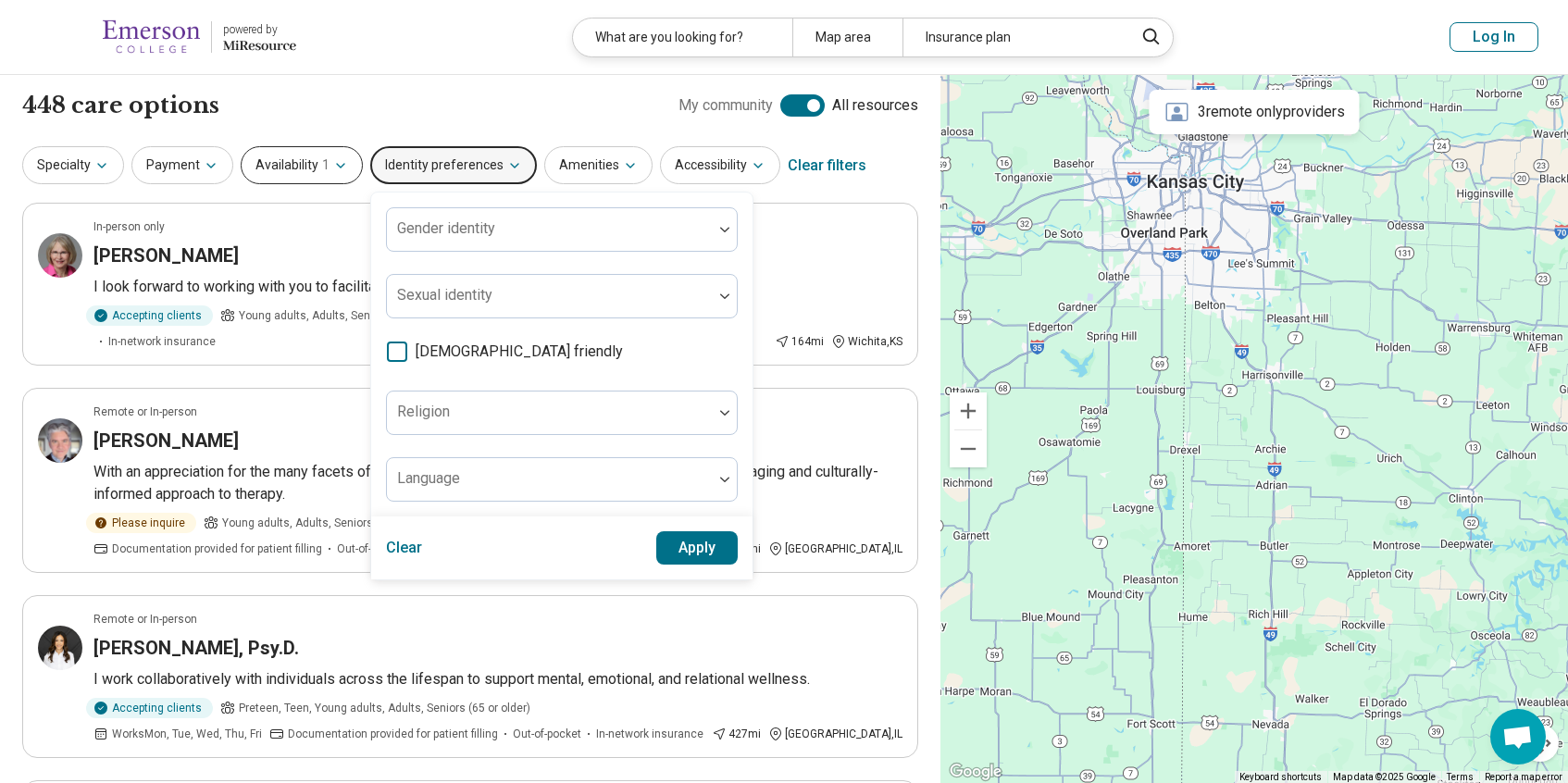
click at [315, 163] on button "Availability 1" at bounding box center [302, 165] width 122 height 38
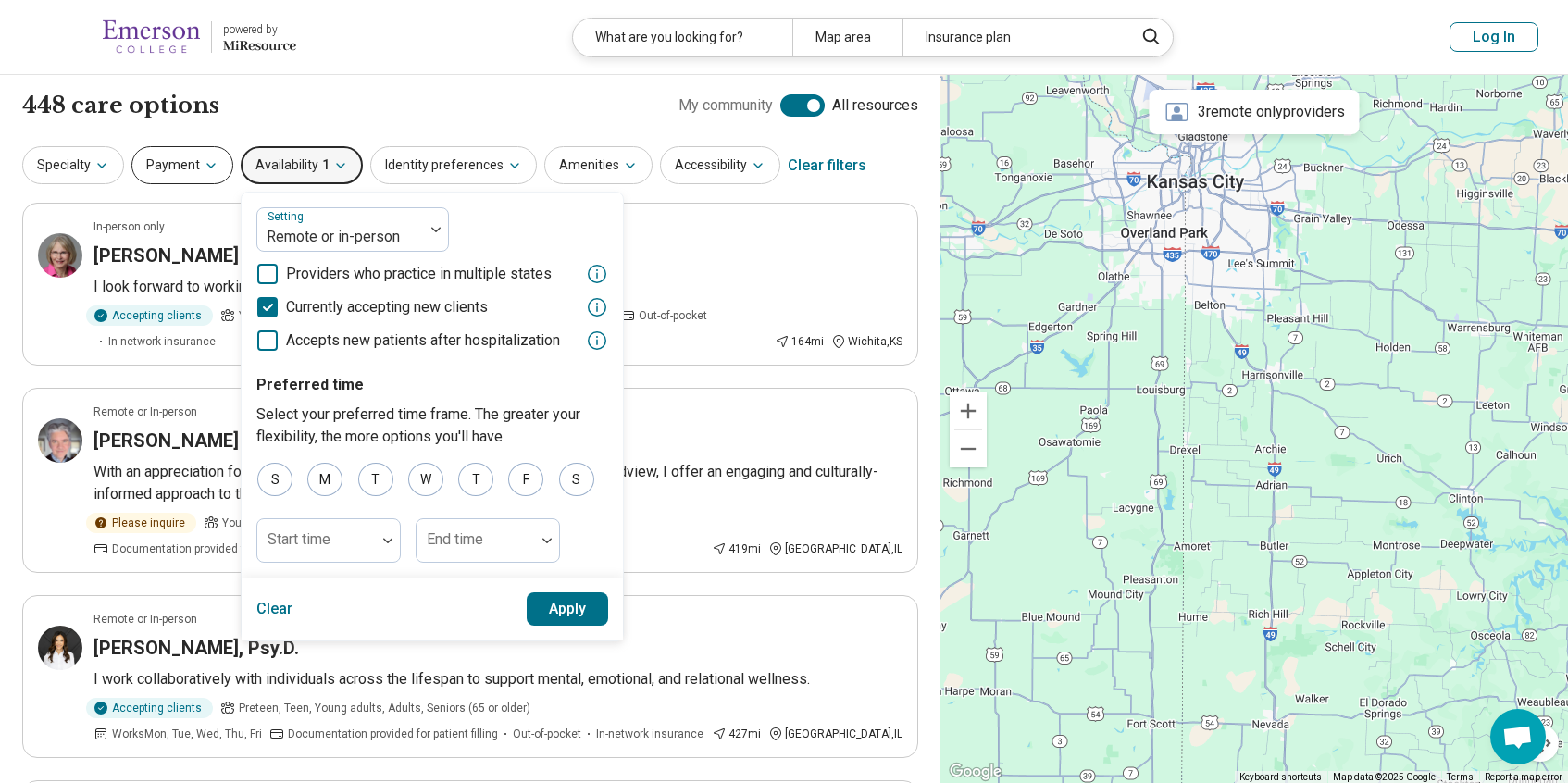
click at [172, 164] on button "Payment" at bounding box center [182, 165] width 102 height 38
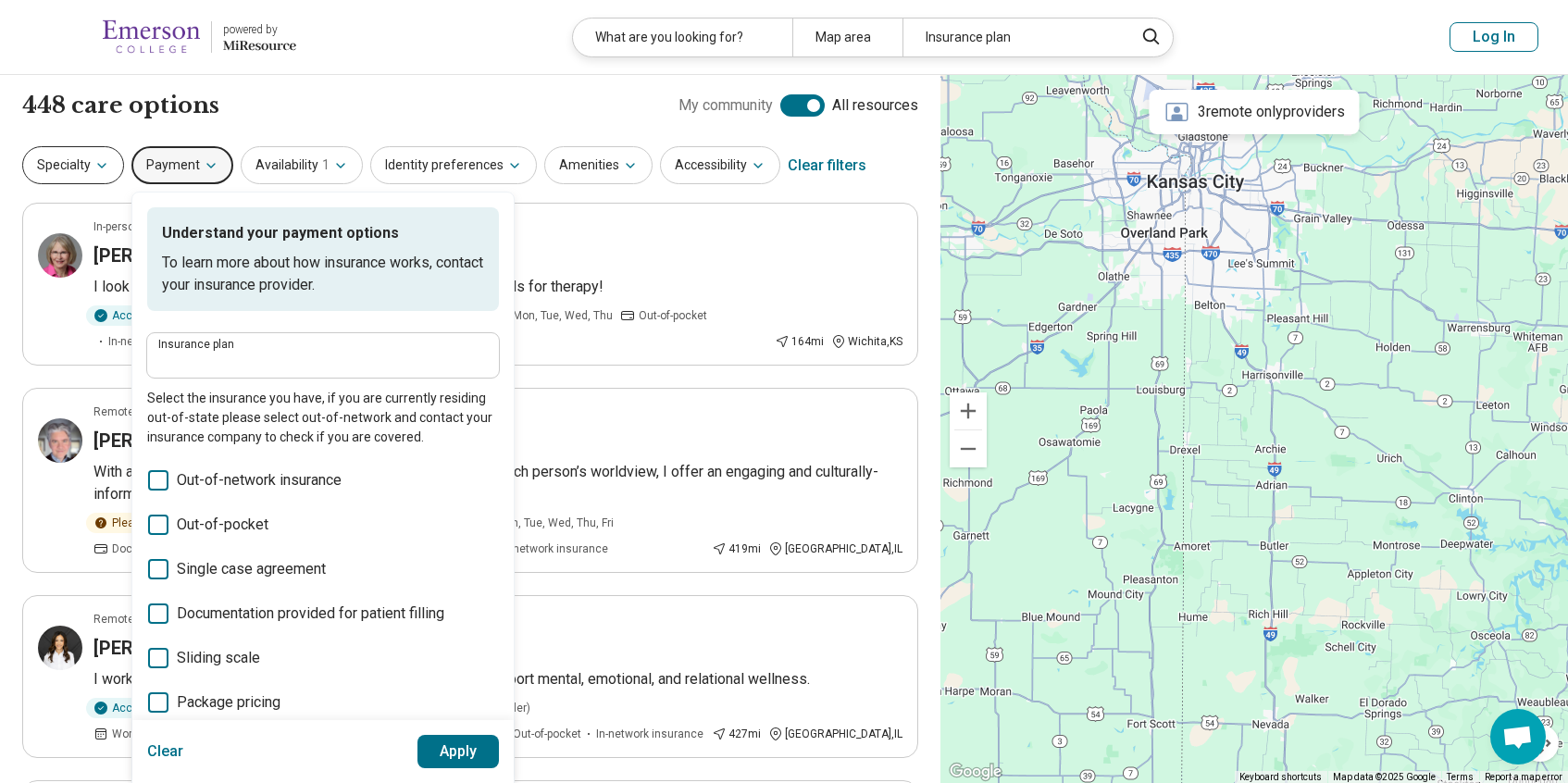
click at [81, 164] on button "Specialty" at bounding box center [73, 165] width 102 height 38
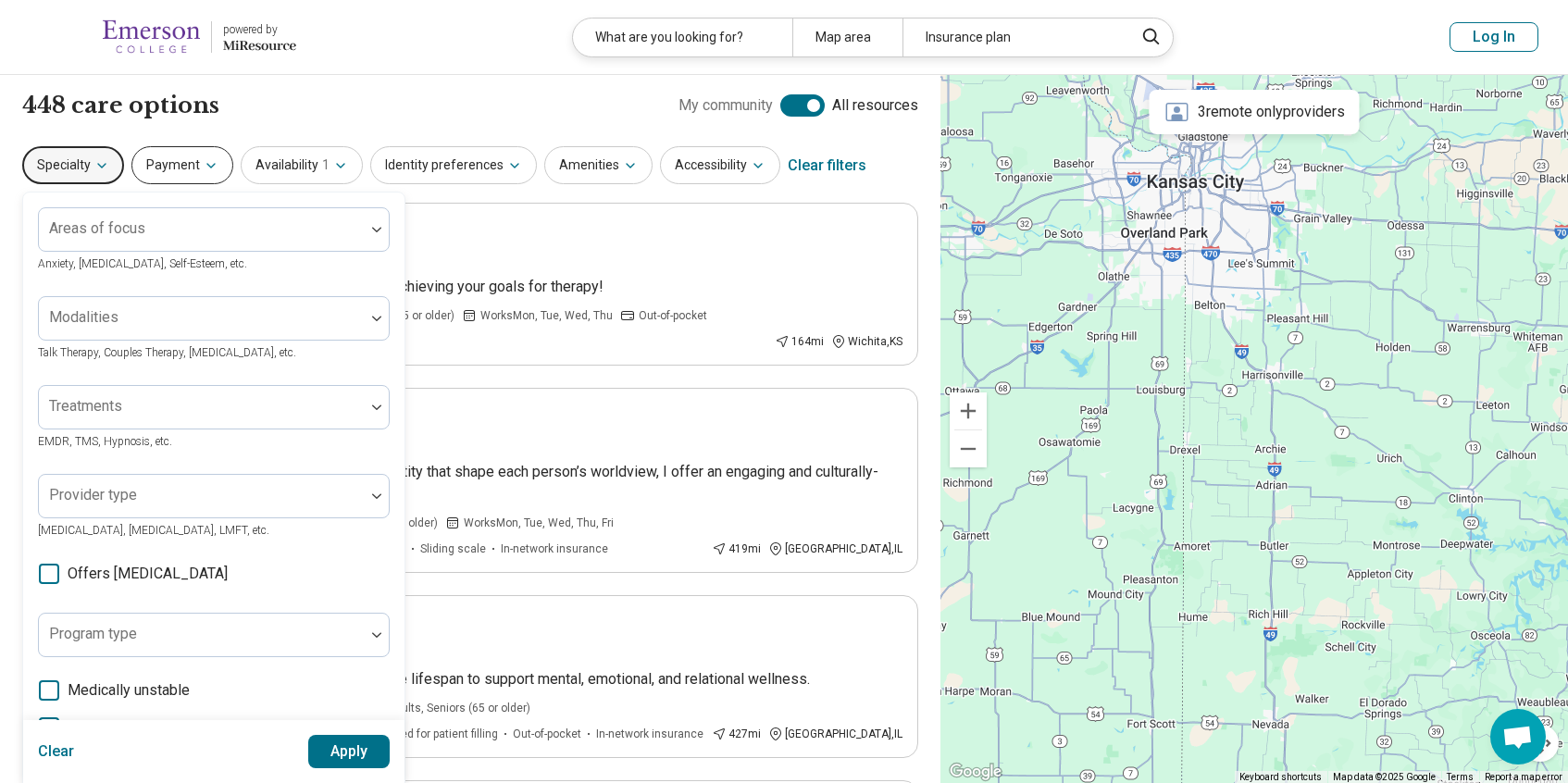
click at [175, 165] on button "Payment" at bounding box center [182, 165] width 102 height 38
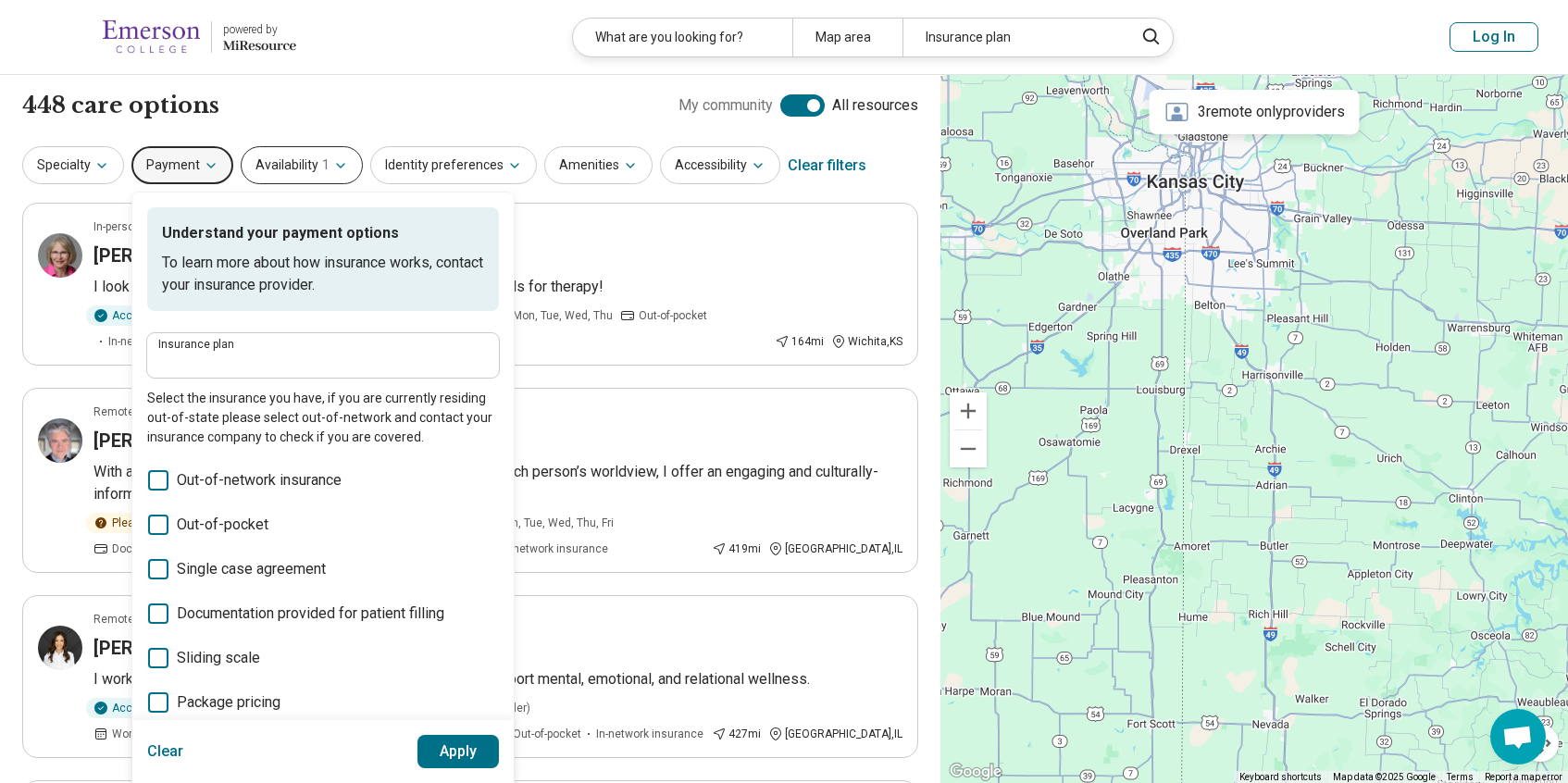
click at [277, 156] on button "Availability 1" at bounding box center [302, 165] width 122 height 38
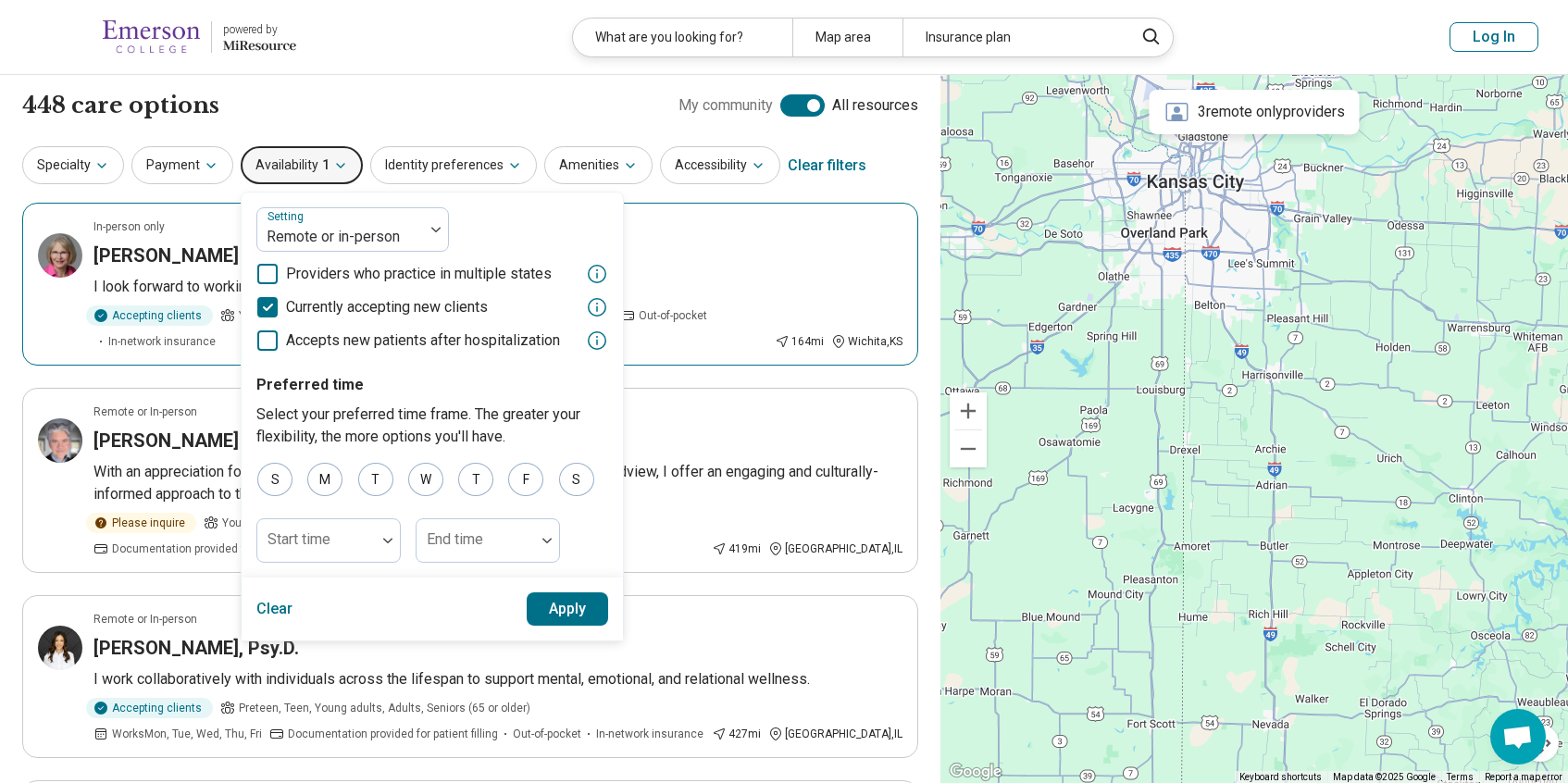
click at [786, 257] on div "[PERSON_NAME]" at bounding box center [498, 256] width 809 height 26
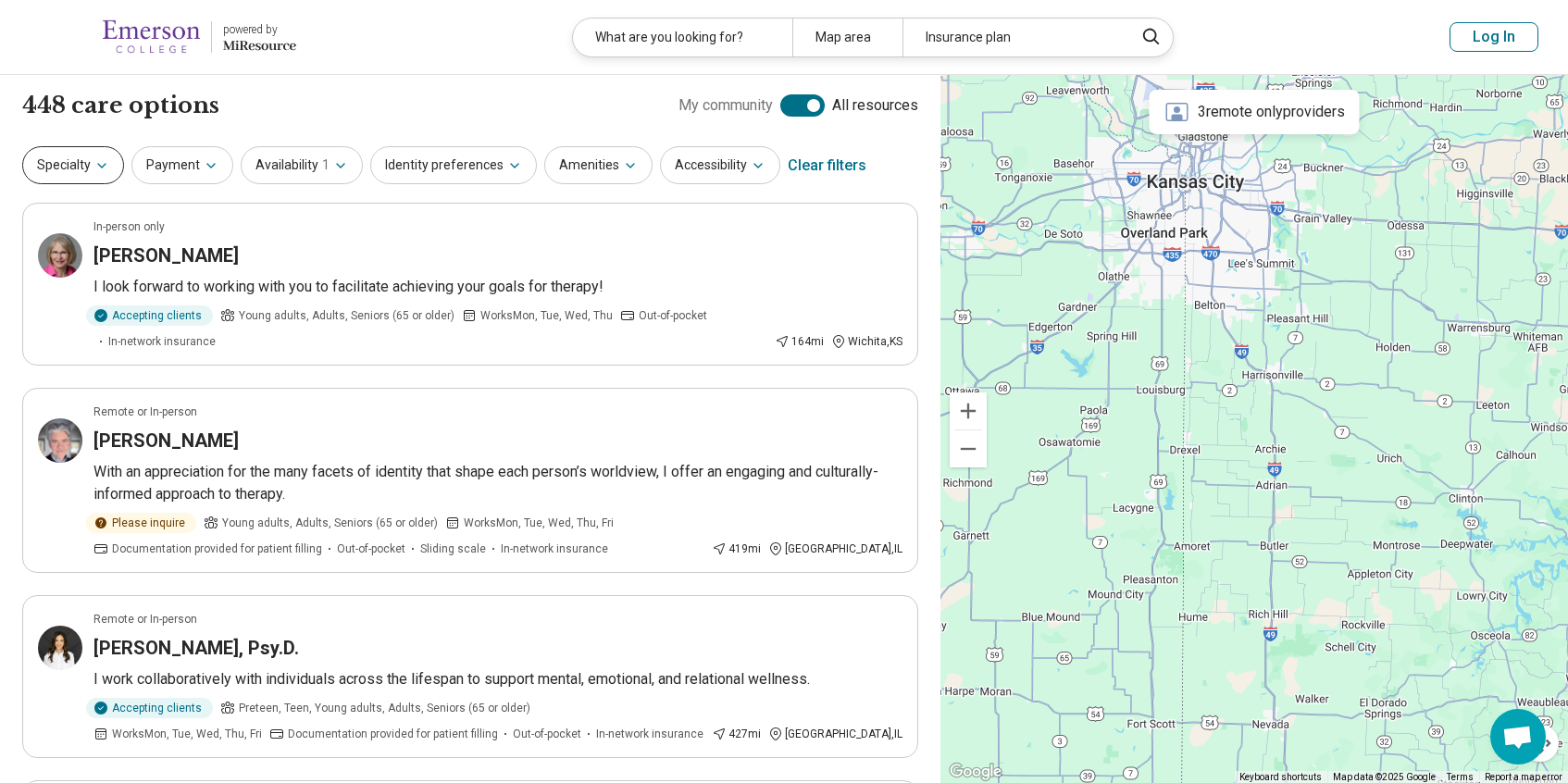
click at [56, 150] on button "Specialty" at bounding box center [73, 165] width 102 height 38
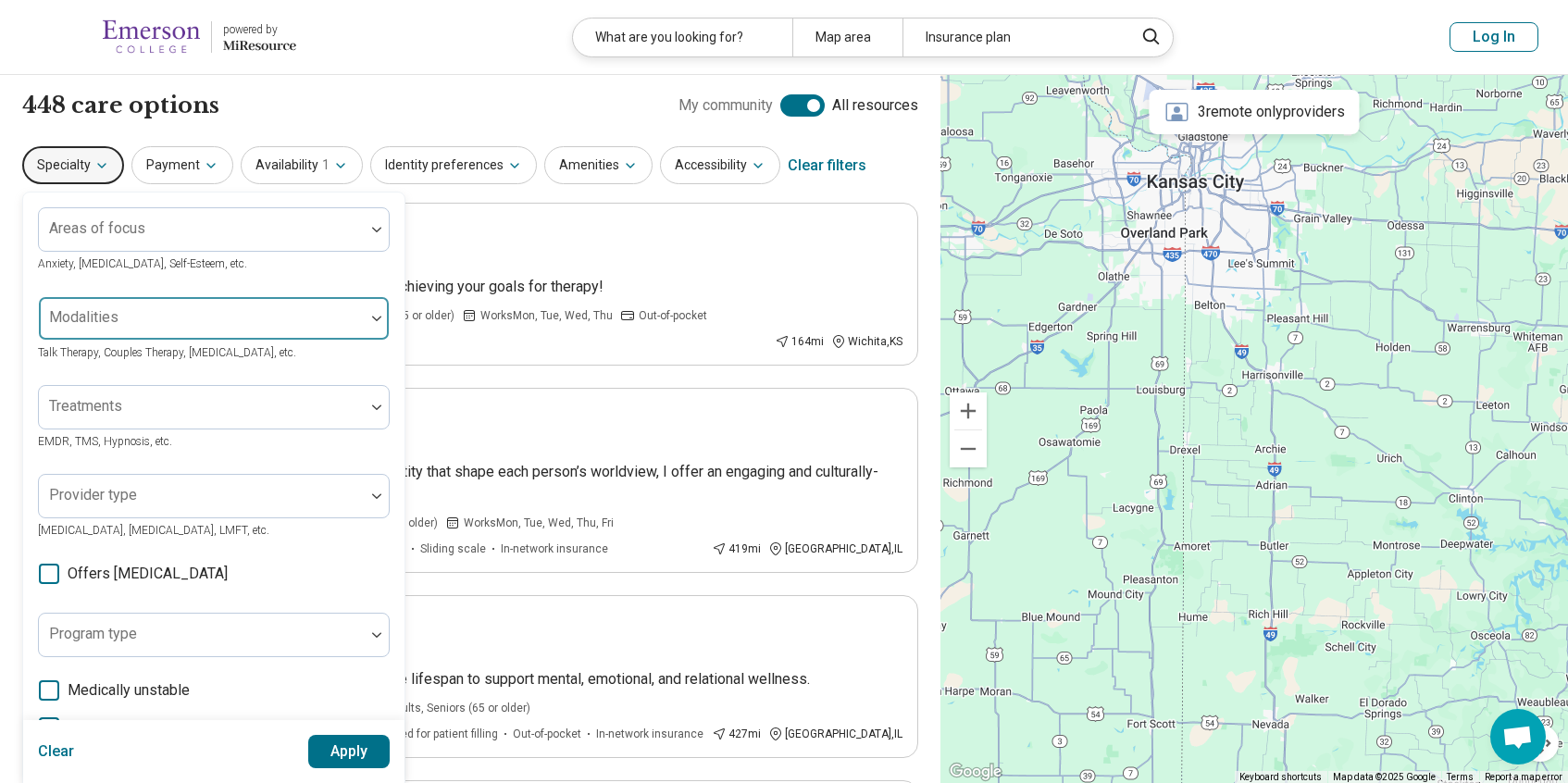
click at [93, 325] on div at bounding box center [202, 326] width 311 height 26
click at [188, 169] on button "Payment" at bounding box center [182, 165] width 102 height 38
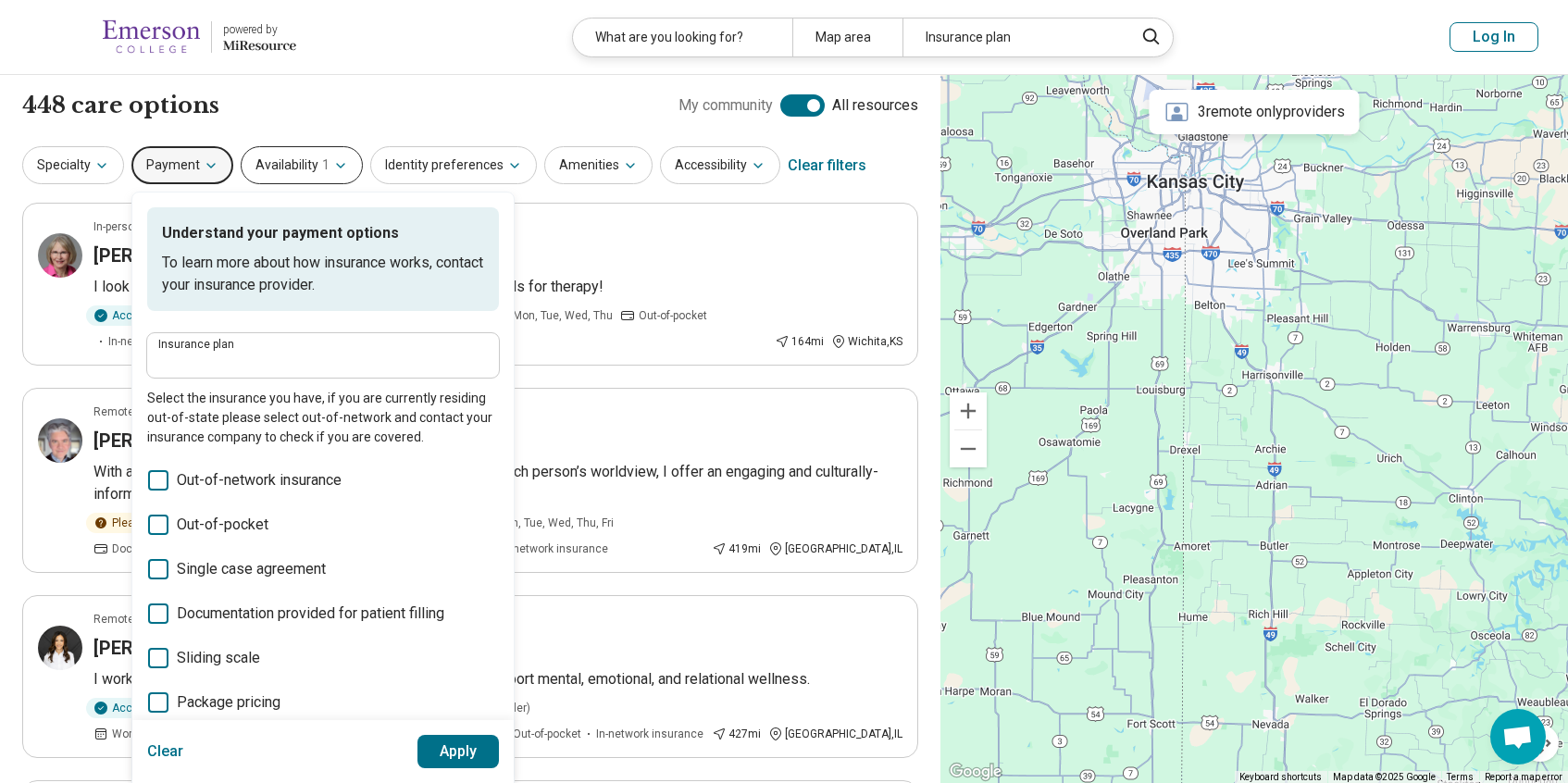
click at [293, 177] on button "Availability 1" at bounding box center [302, 165] width 122 height 38
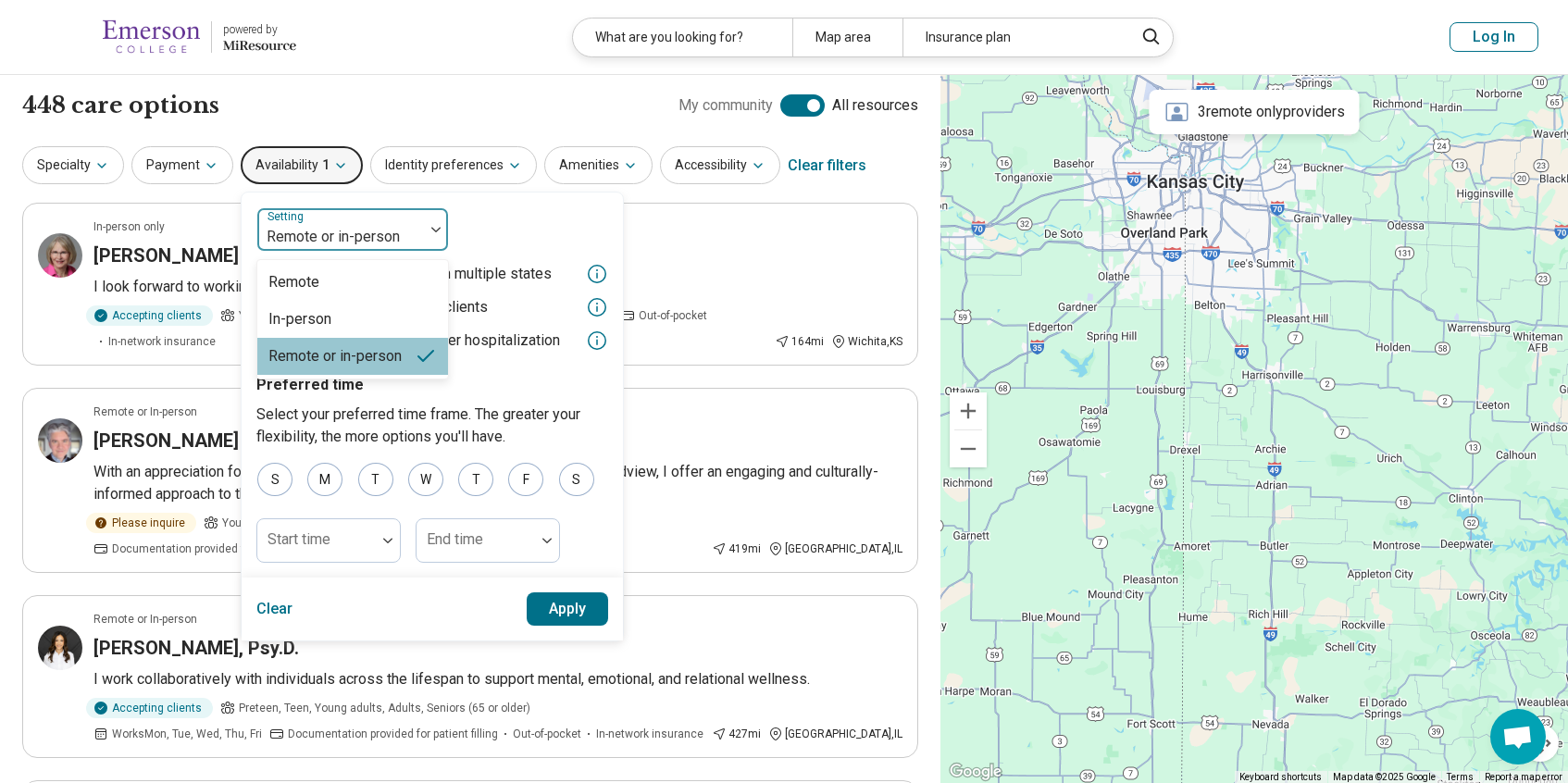
click at [296, 228] on div at bounding box center [340, 237] width 152 height 26
click at [294, 277] on div "Remote" at bounding box center [294, 282] width 51 height 23
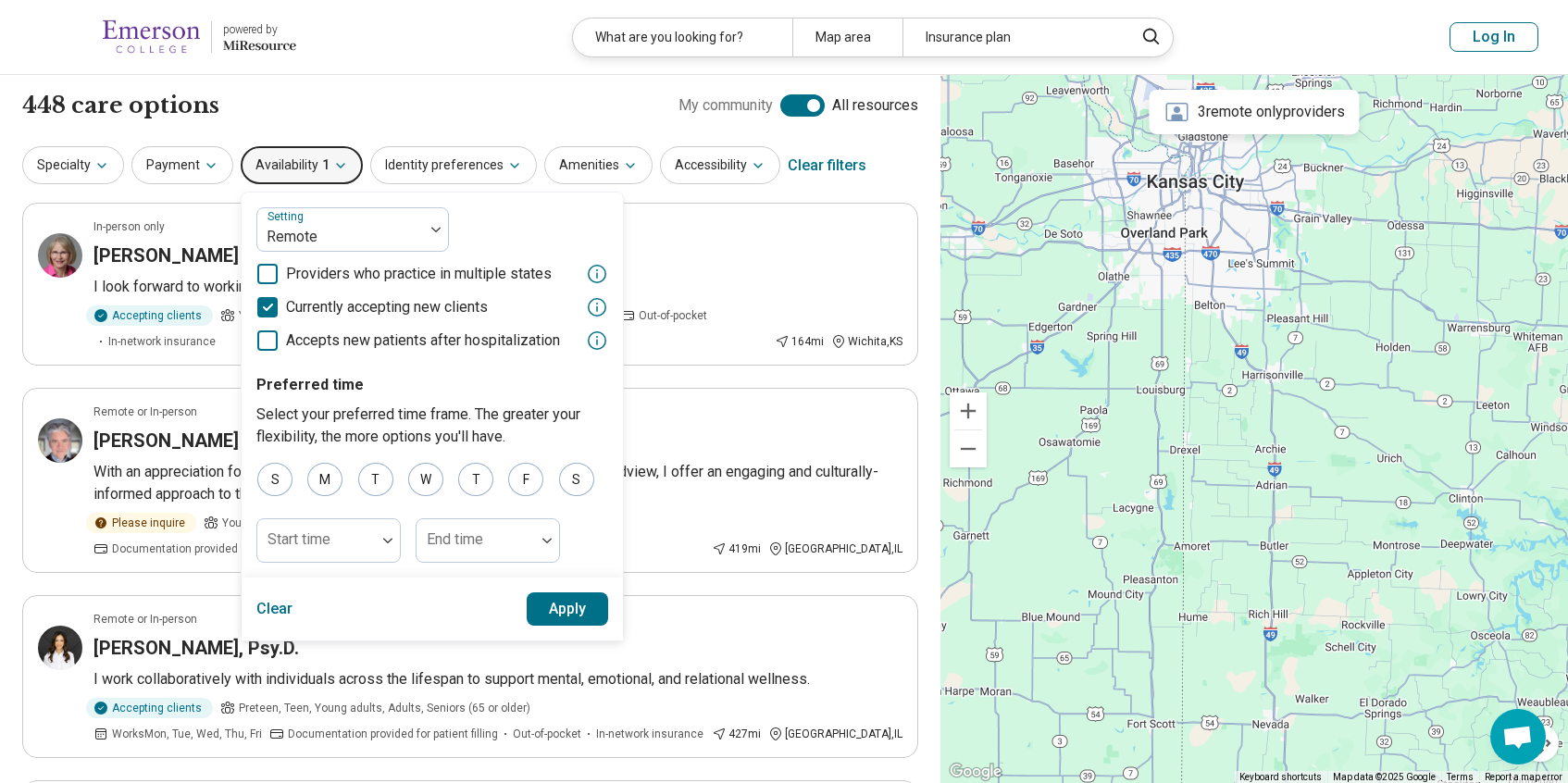
click at [564, 613] on button "Apply" at bounding box center [568, 610] width 83 height 34
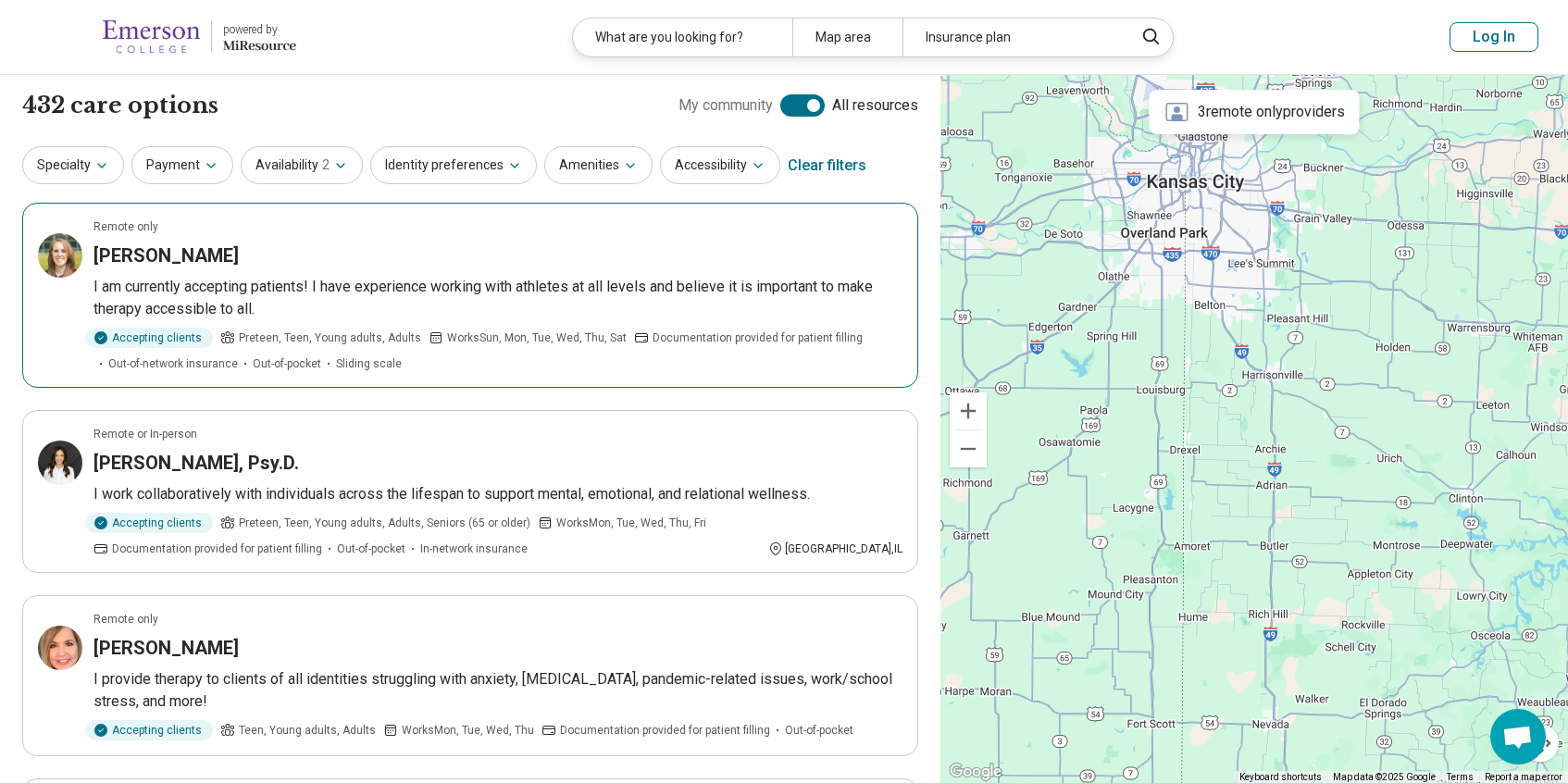
click at [757, 304] on p "I am currently accepting patients! I have experience working with athletes at a…" at bounding box center [498, 297] width 809 height 44
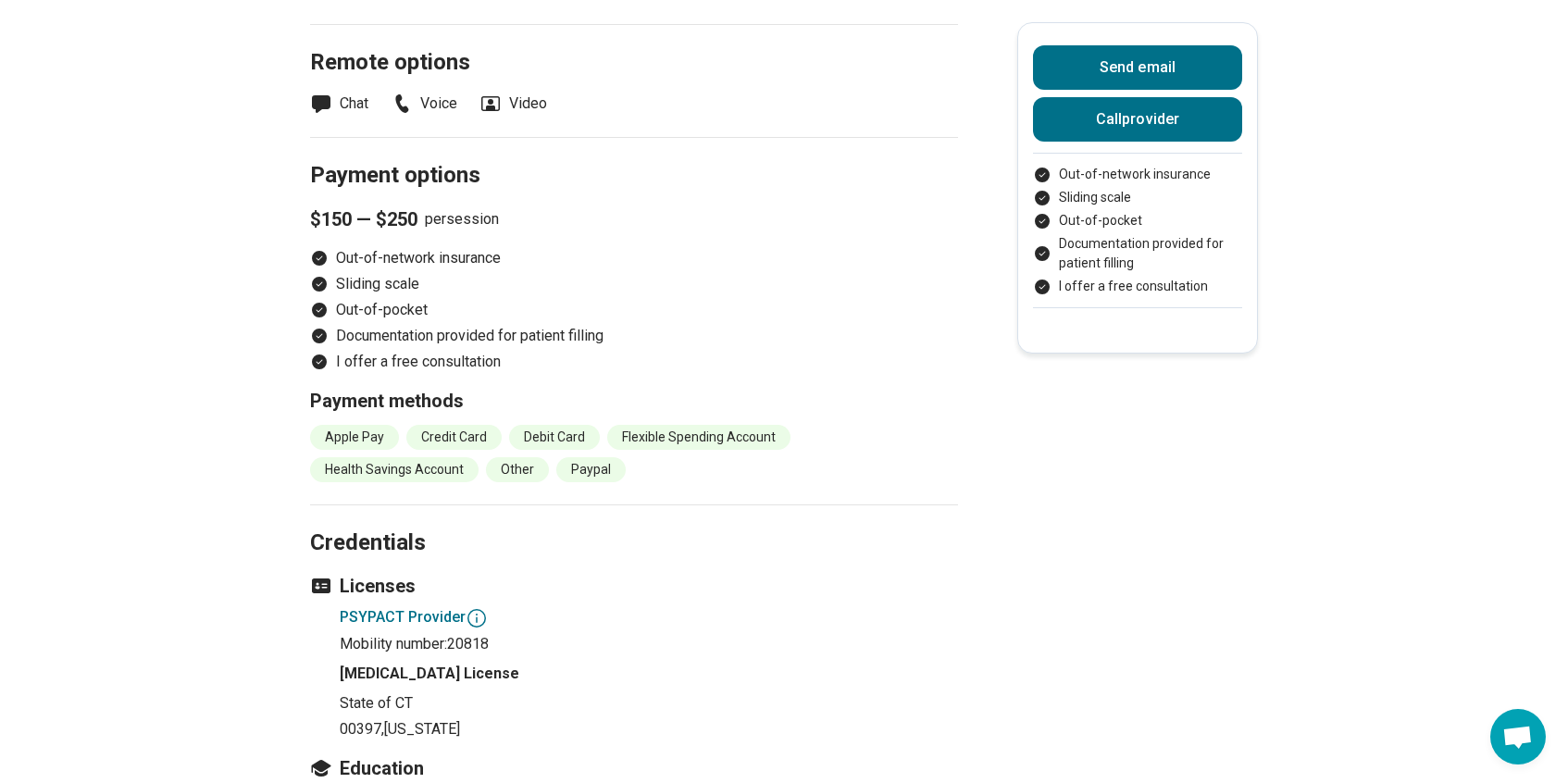
scroll to position [1619, 0]
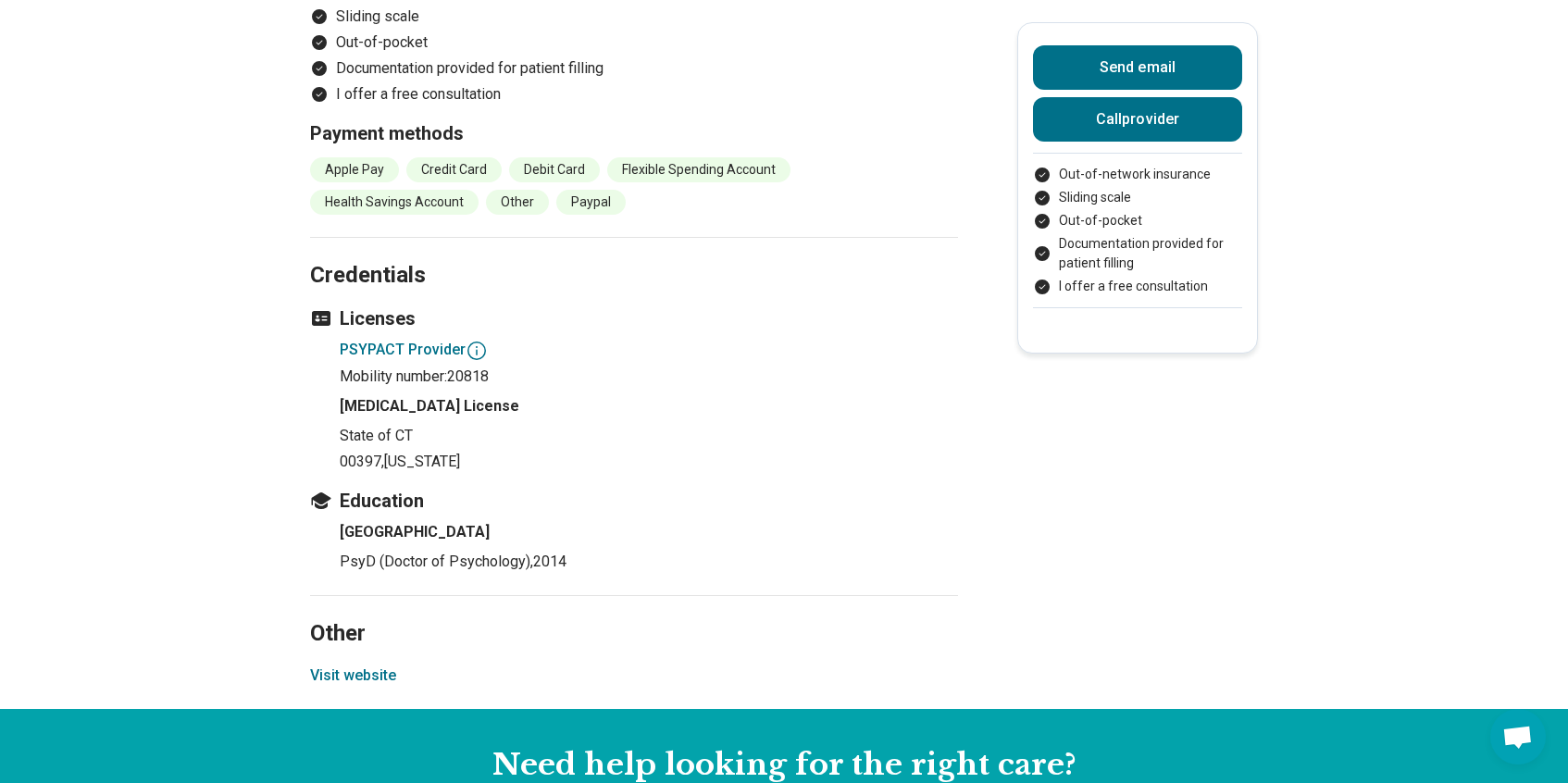
click at [378, 665] on button "Visit website" at bounding box center [354, 676] width 86 height 23
